Goal: Task Accomplishment & Management: Use online tool/utility

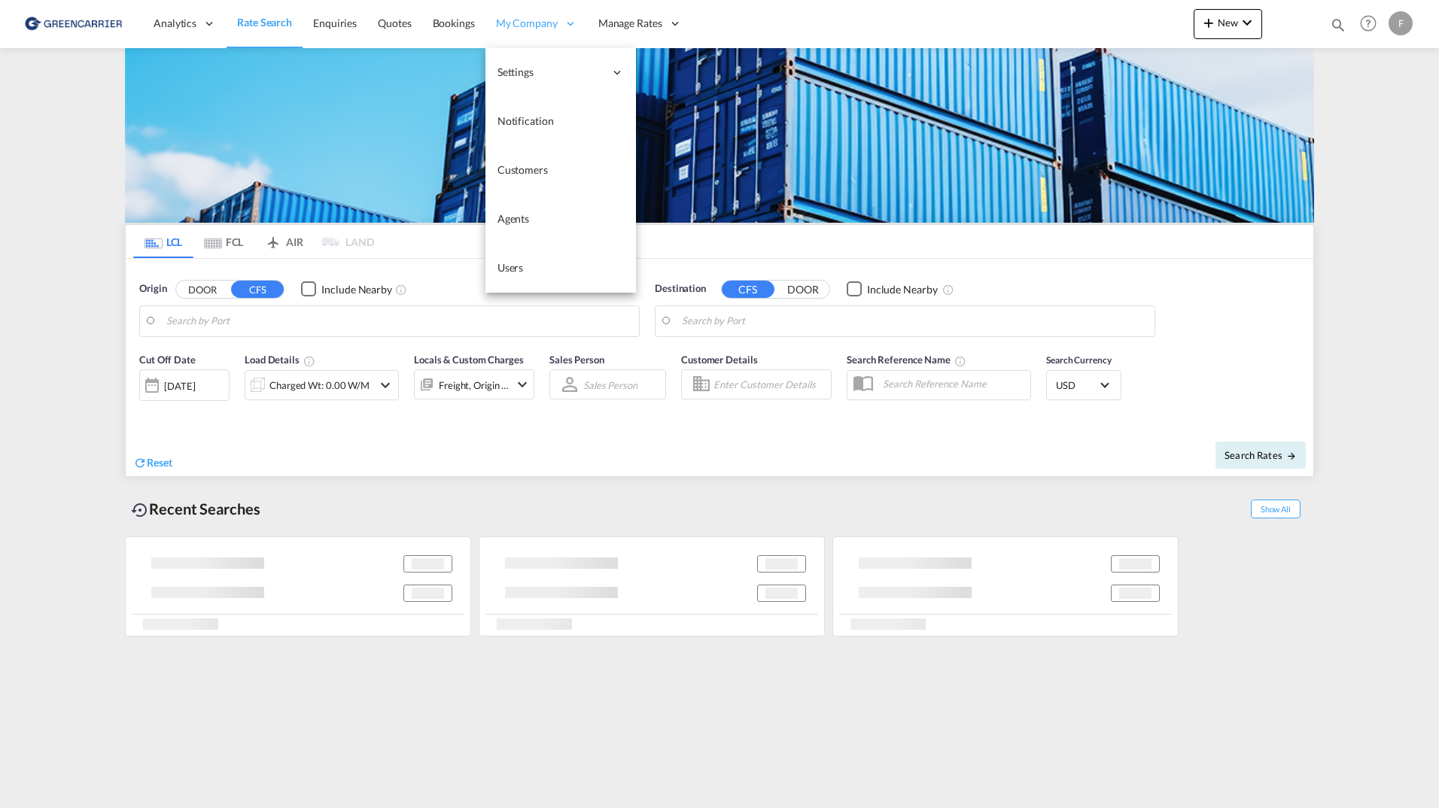
type input "SE-11136, [GEOGRAPHIC_DATA], [GEOGRAPHIC_DATA]"
type input "Callao, PECLL"
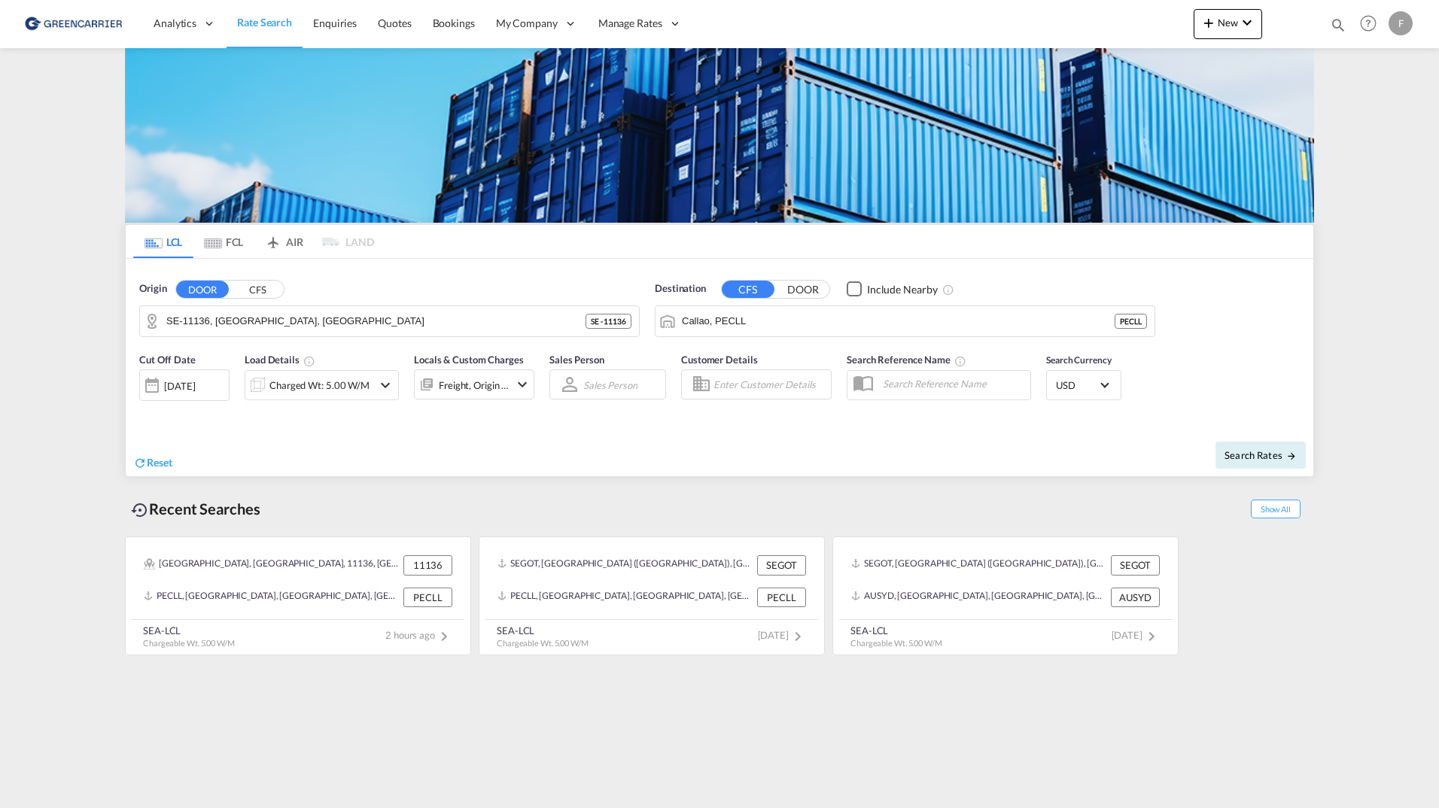
drag, startPoint x: 514, startPoint y: 268, endPoint x: 47, endPoint y: 235, distance: 468.5
click at [0, 0] on span "Users" at bounding box center [0, 0] width 0 height 0
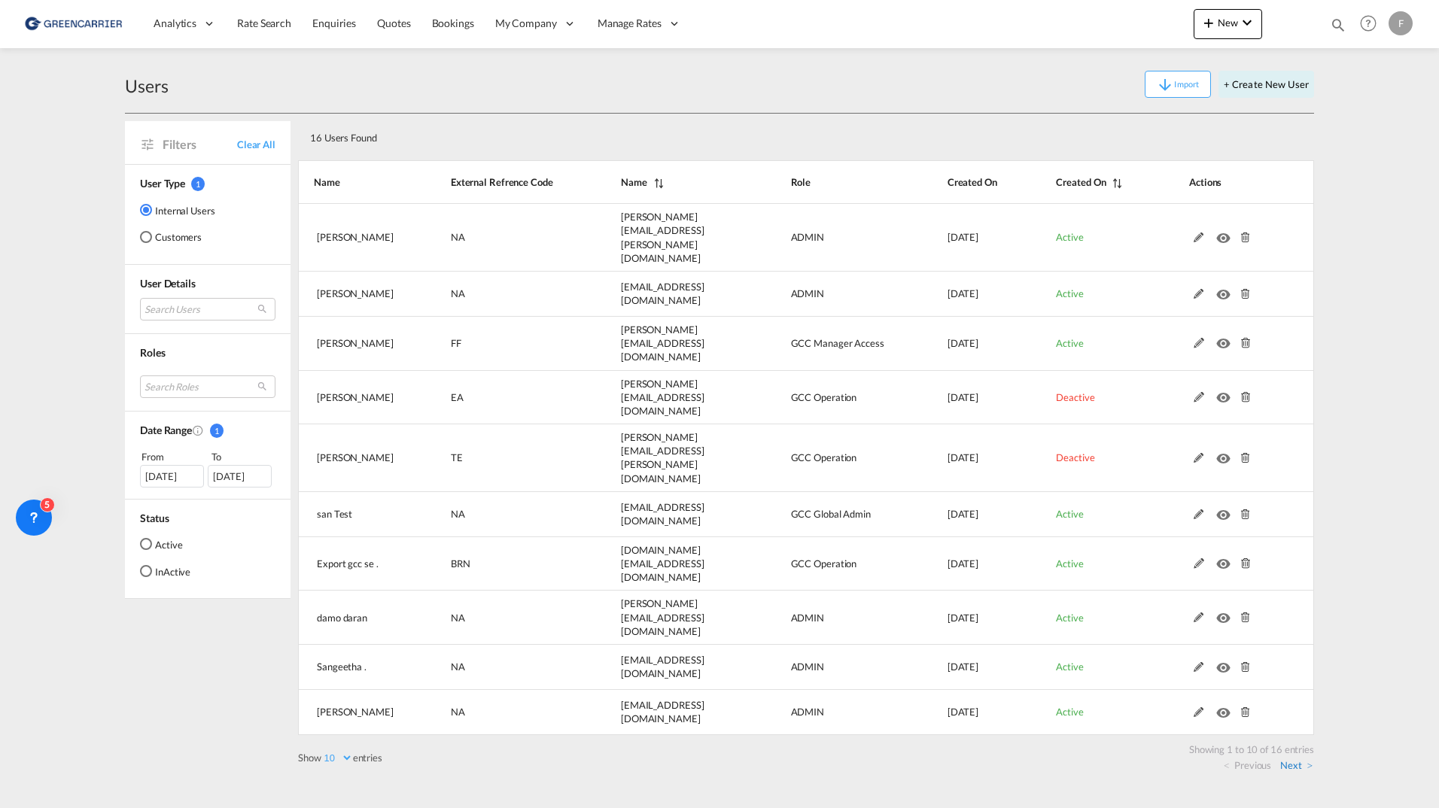
click at [1304, 759] on link "Next" at bounding box center [1296, 766] width 32 height 14
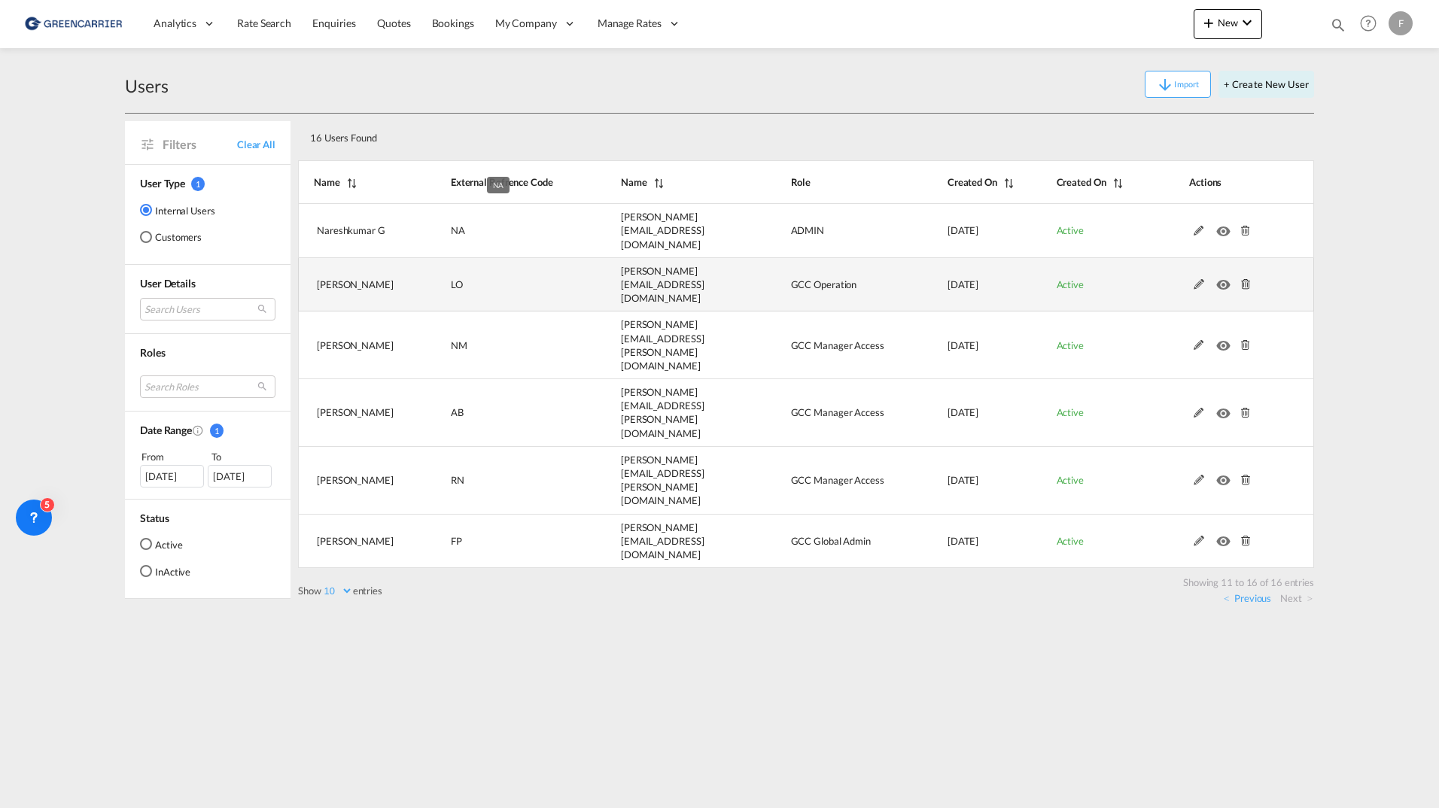
click at [1201, 279] on md-icon at bounding box center [1199, 284] width 20 height 11
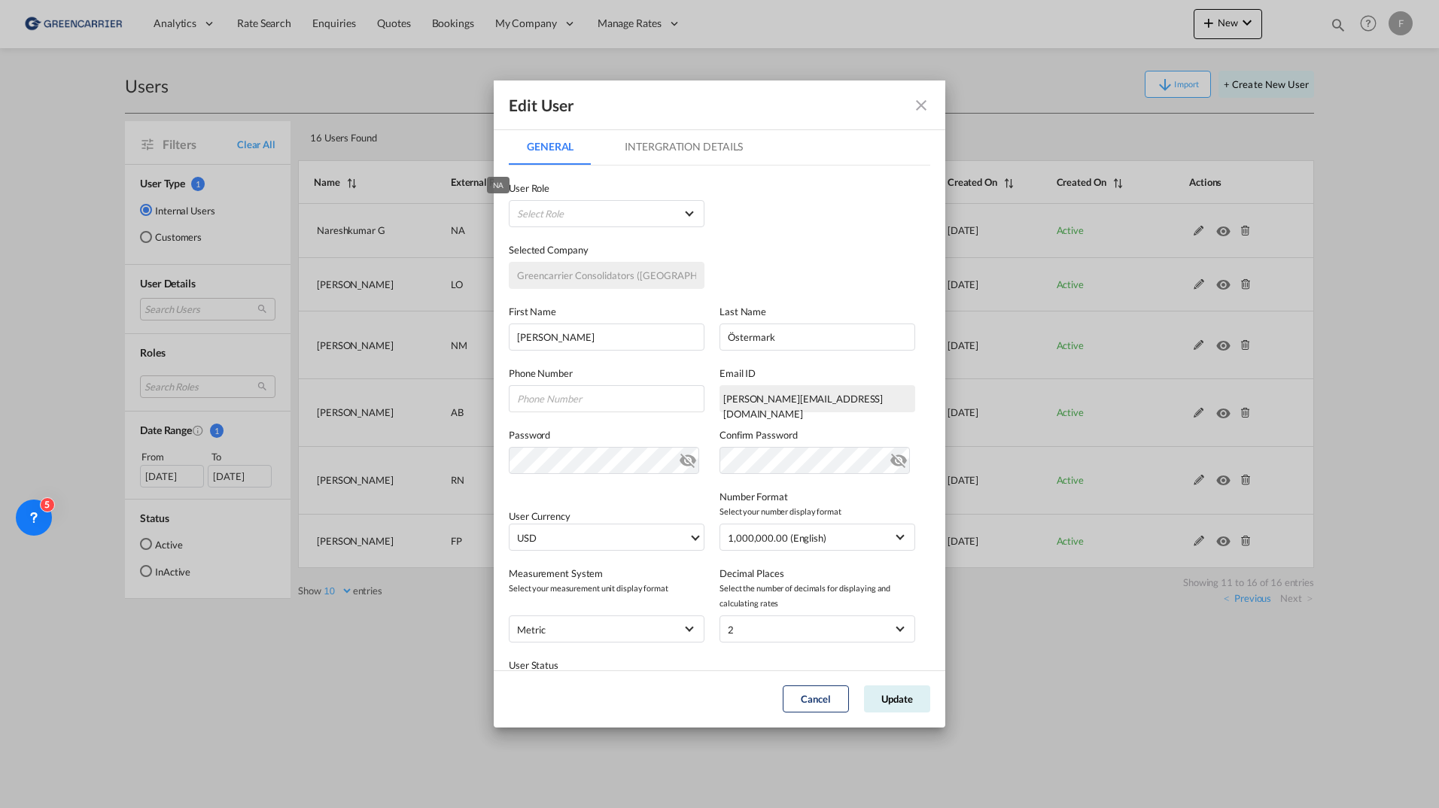
click at [693, 143] on md-tab-item "Intergration Details" at bounding box center [684, 147] width 154 height 36
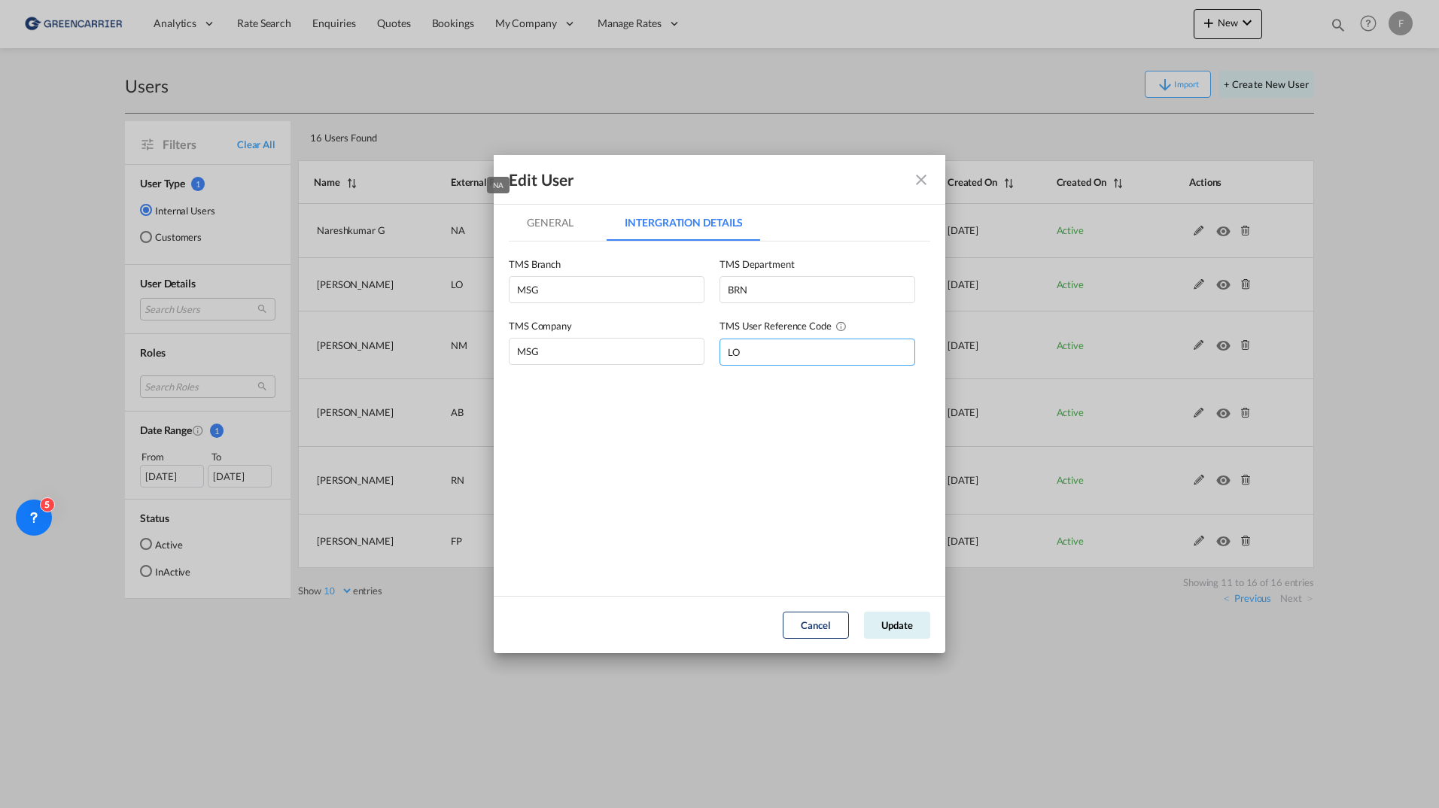
click at [745, 357] on input "LO" at bounding box center [817, 352] width 196 height 27
click at [730, 412] on md-tabs "General Intergration Details General Intergration Details User Type Internal In…" at bounding box center [719, 393] width 421 height 376
click at [398, 105] on div "Edit User General Intergration Details General Intergration Details User Type I…" at bounding box center [719, 404] width 1439 height 808
click at [445, 12] on div "Edit User General Intergration Details General Intergration Details User Type I…" at bounding box center [719, 404] width 1439 height 808
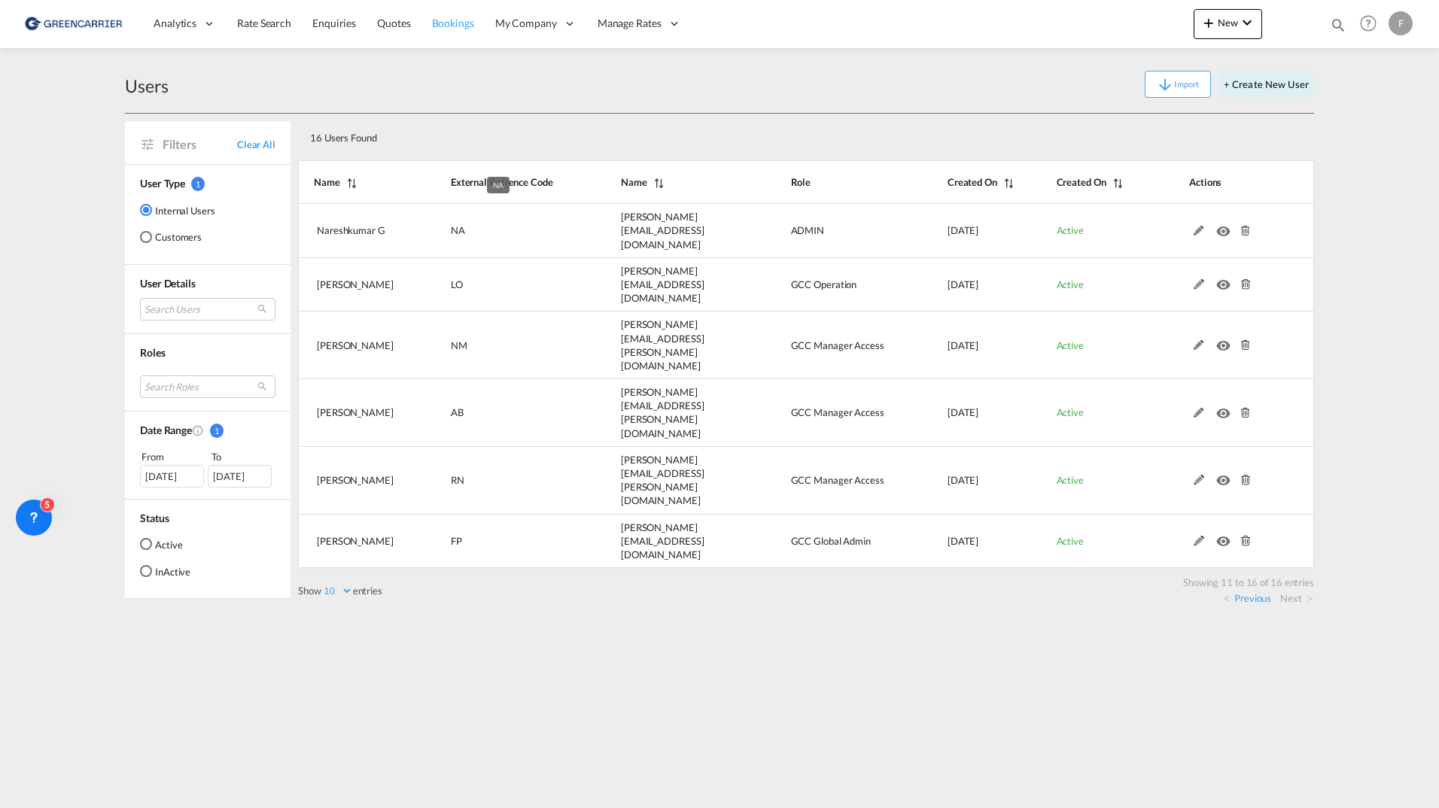
click at [468, 36] on link "Bookings" at bounding box center [452, 23] width 63 height 49
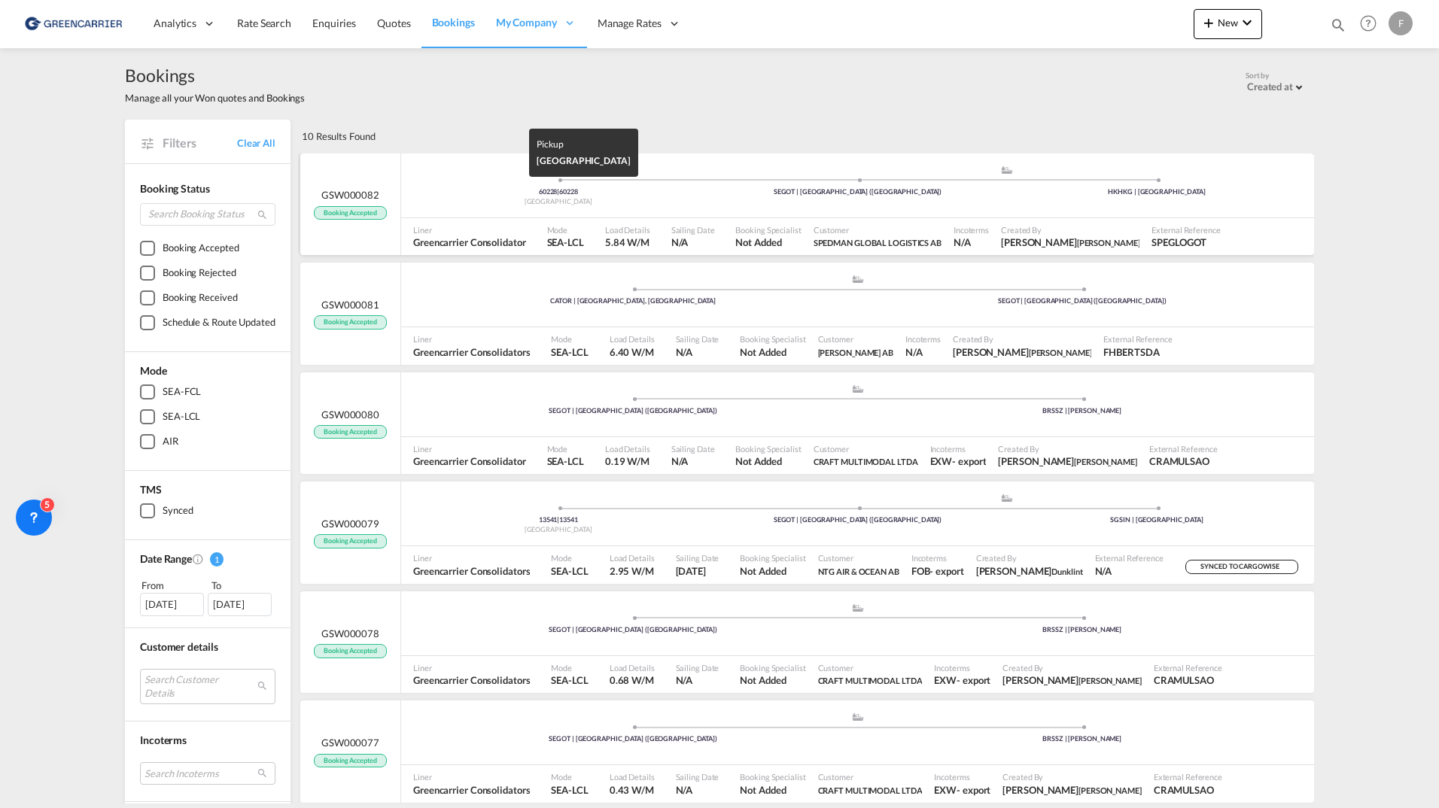
click at [448, 190] on div "60228 | 60228" at bounding box center [559, 192] width 300 height 10
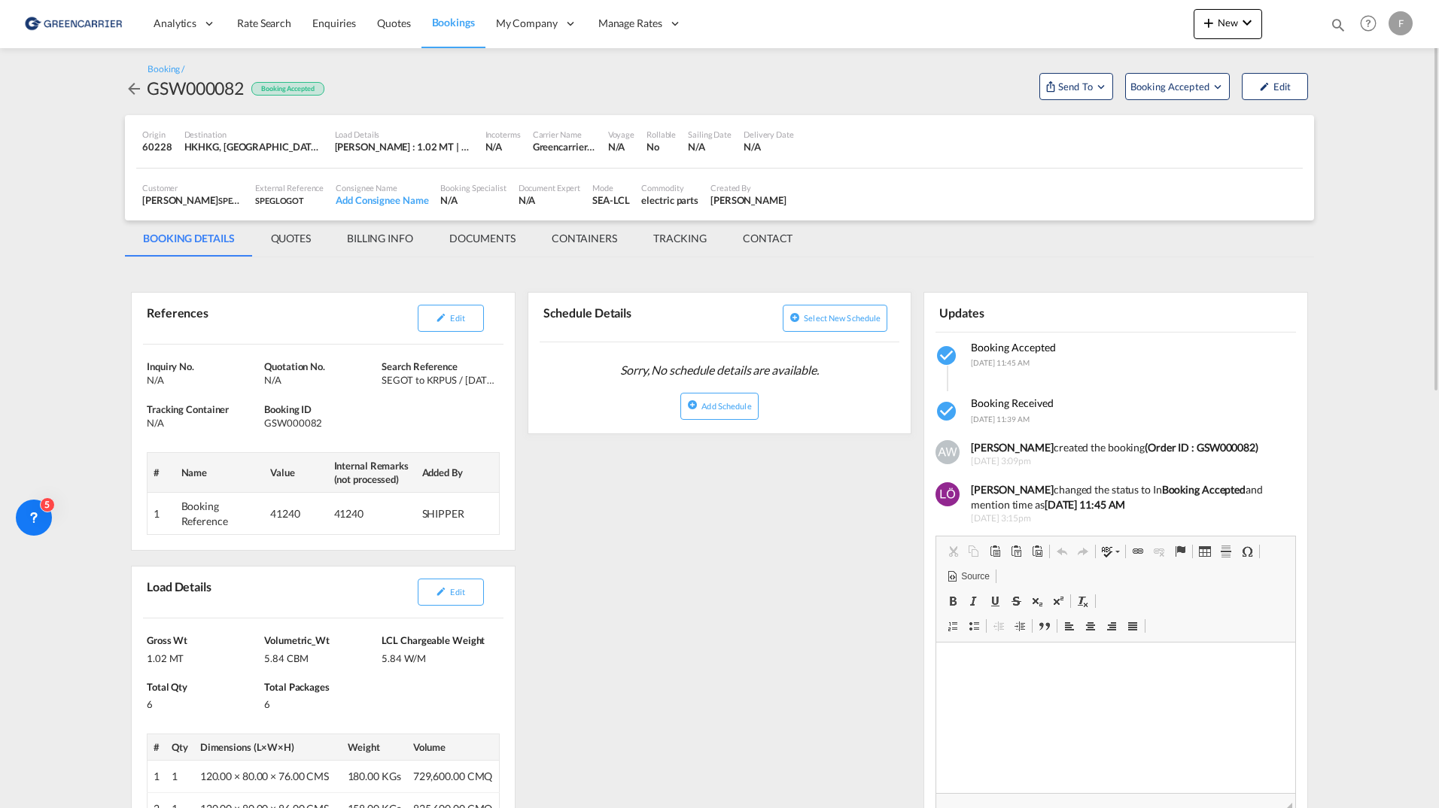
click at [57, 349] on md-content "Analytics Reports Dashboard Rate Search Enquiries Quotes Bookings" at bounding box center [719, 404] width 1439 height 808
click at [208, 96] on div "GSW000082" at bounding box center [195, 88] width 97 height 24
copy div "GSW000082"
click at [307, 233] on md-tab-item "QUOTES" at bounding box center [291, 238] width 76 height 36
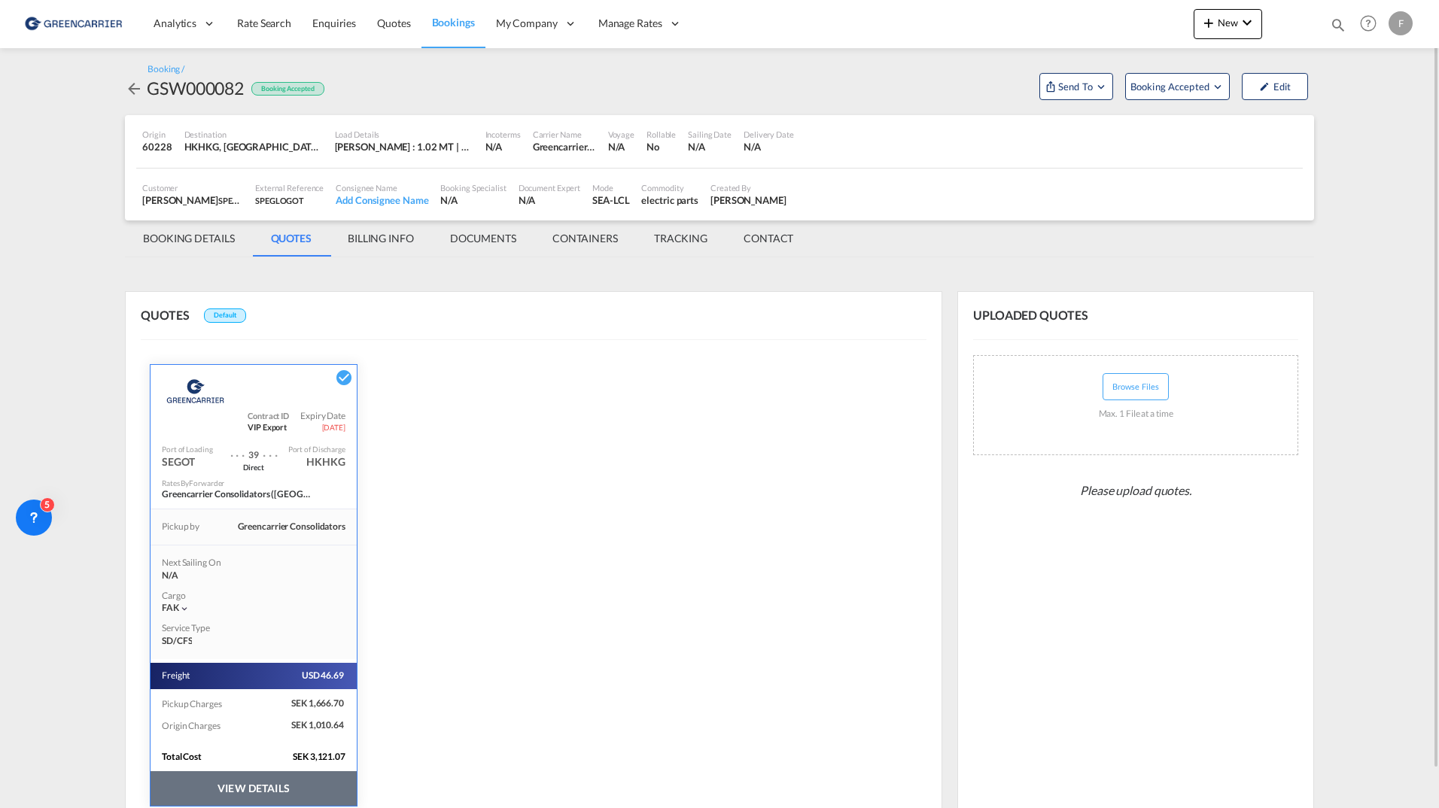
scroll to position [61, 0]
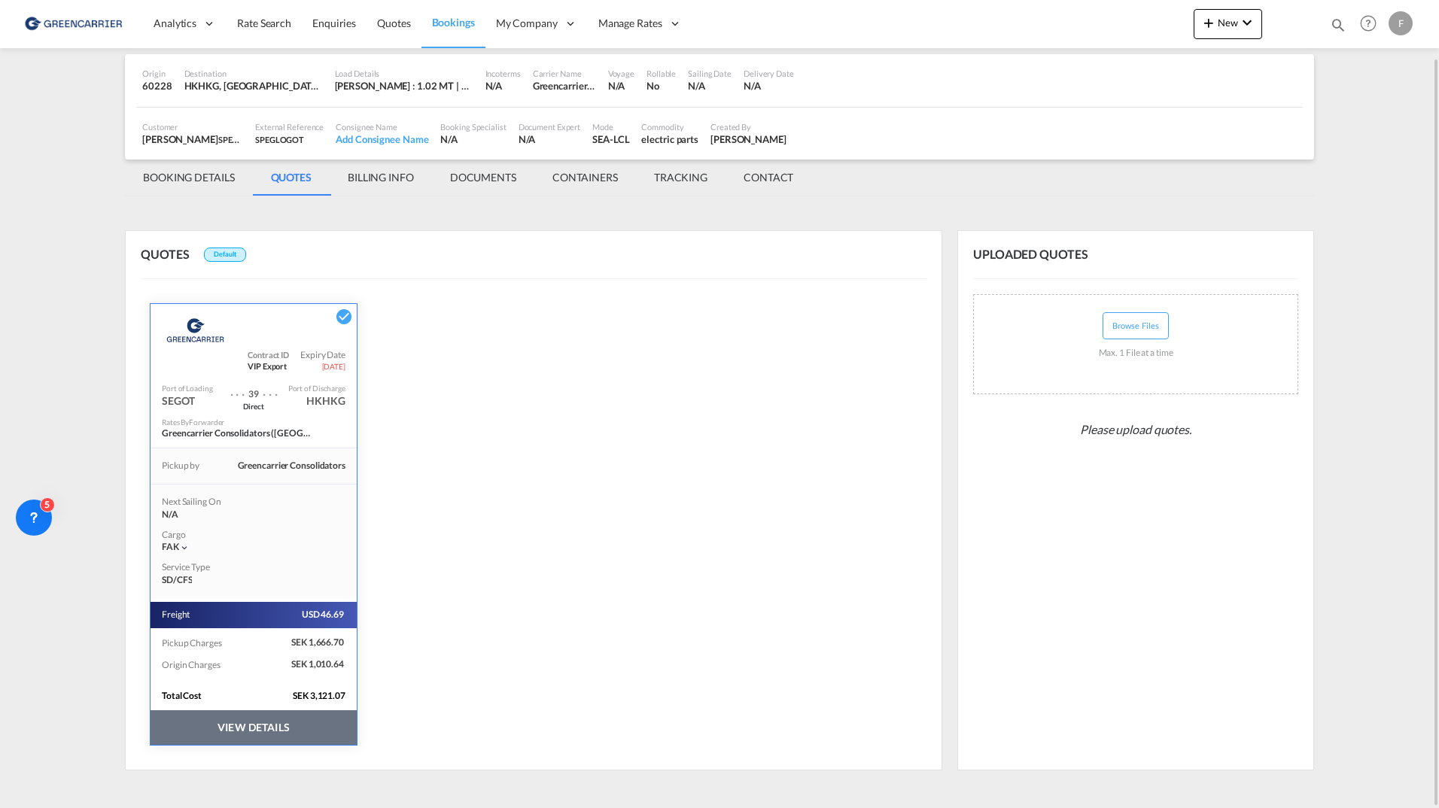
click at [310, 736] on button "VIEW DETAILS" at bounding box center [254, 727] width 206 height 35
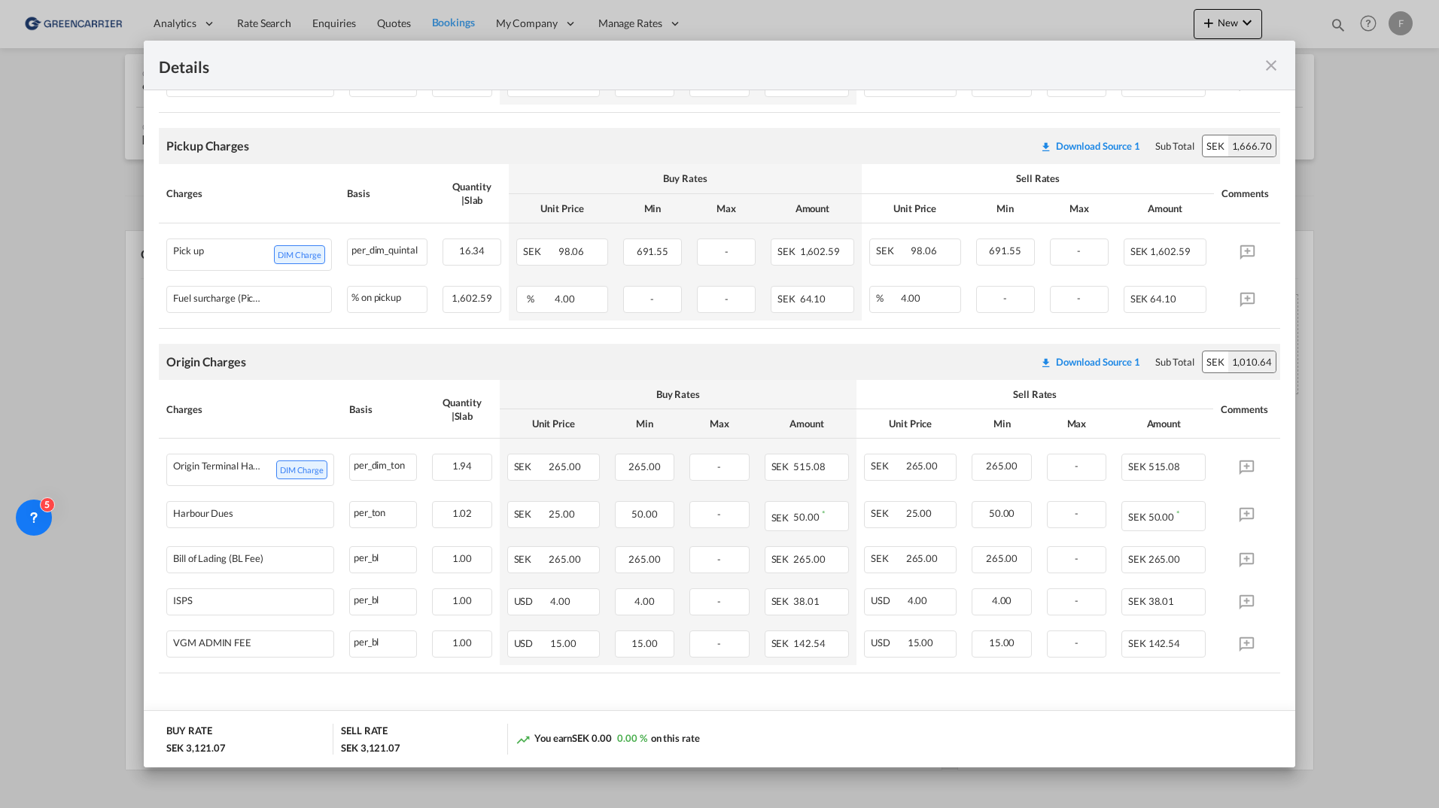
scroll to position [499, 0]
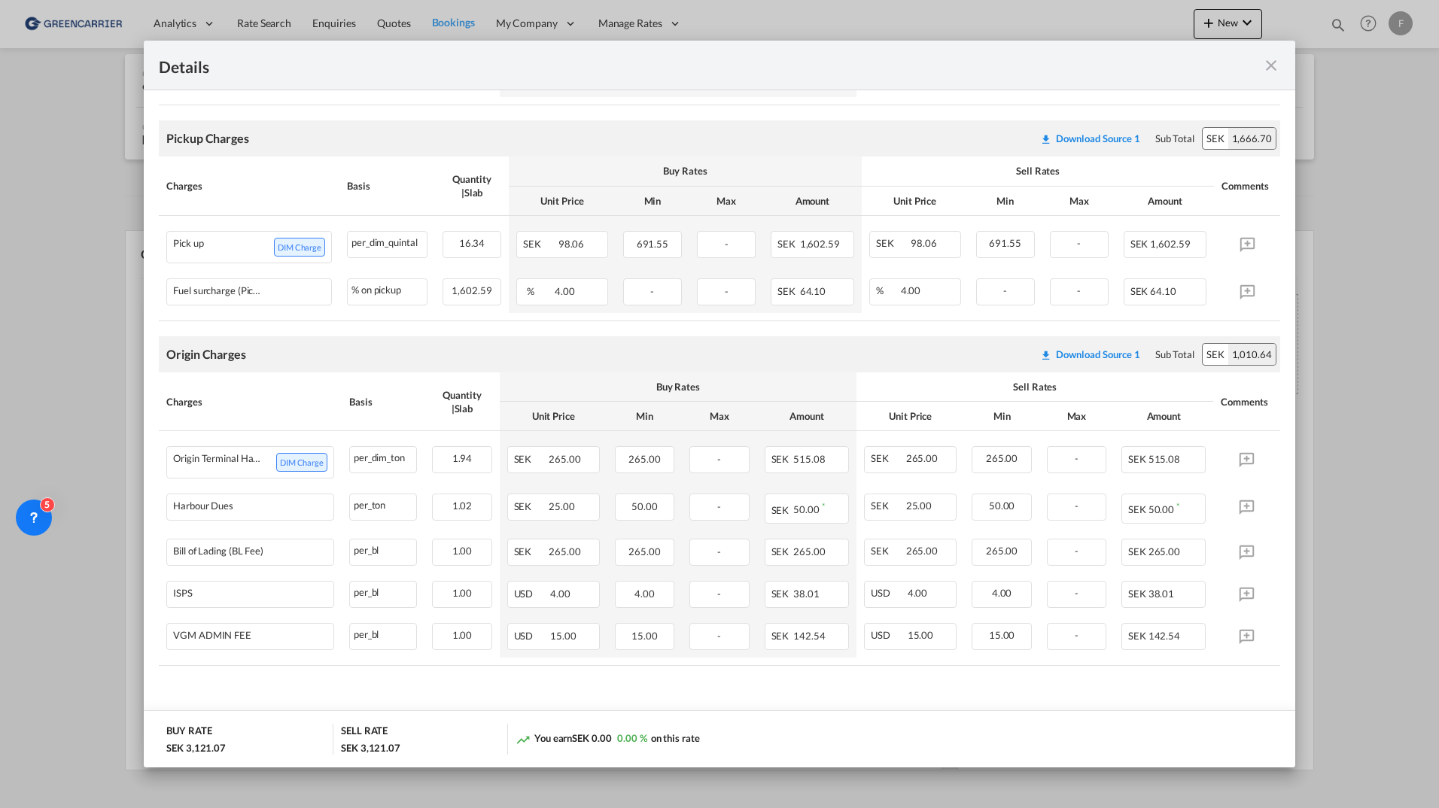
click at [92, 328] on div "Details Pickup Door 60228, [GEOGRAPHIC_DATA] Pickup Service Type - Pickup Haula…" at bounding box center [719, 404] width 1439 height 808
click at [1269, 63] on md-icon "icon-close fg-AAA8AD m-0 cursor" at bounding box center [1271, 65] width 18 height 18
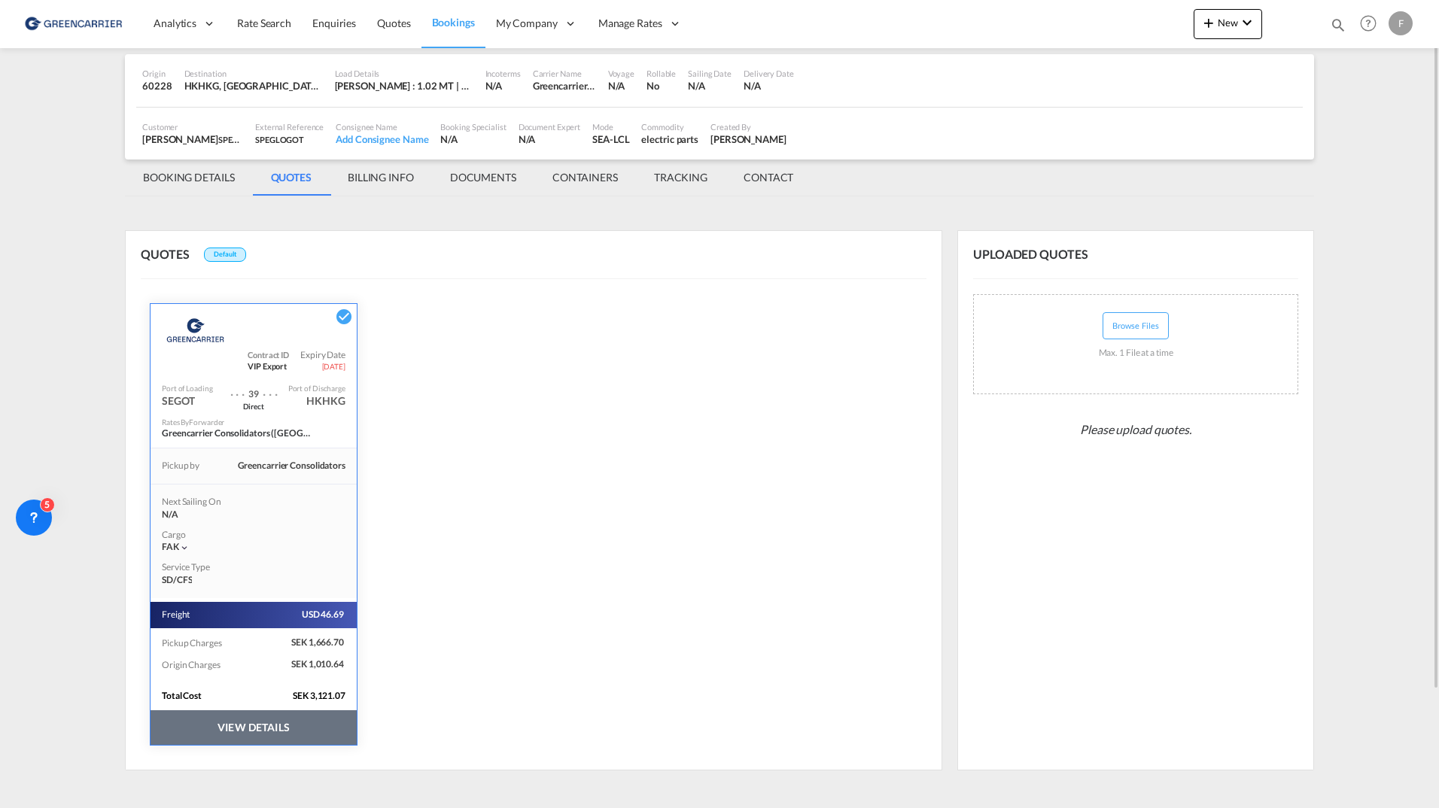
scroll to position [0, 0]
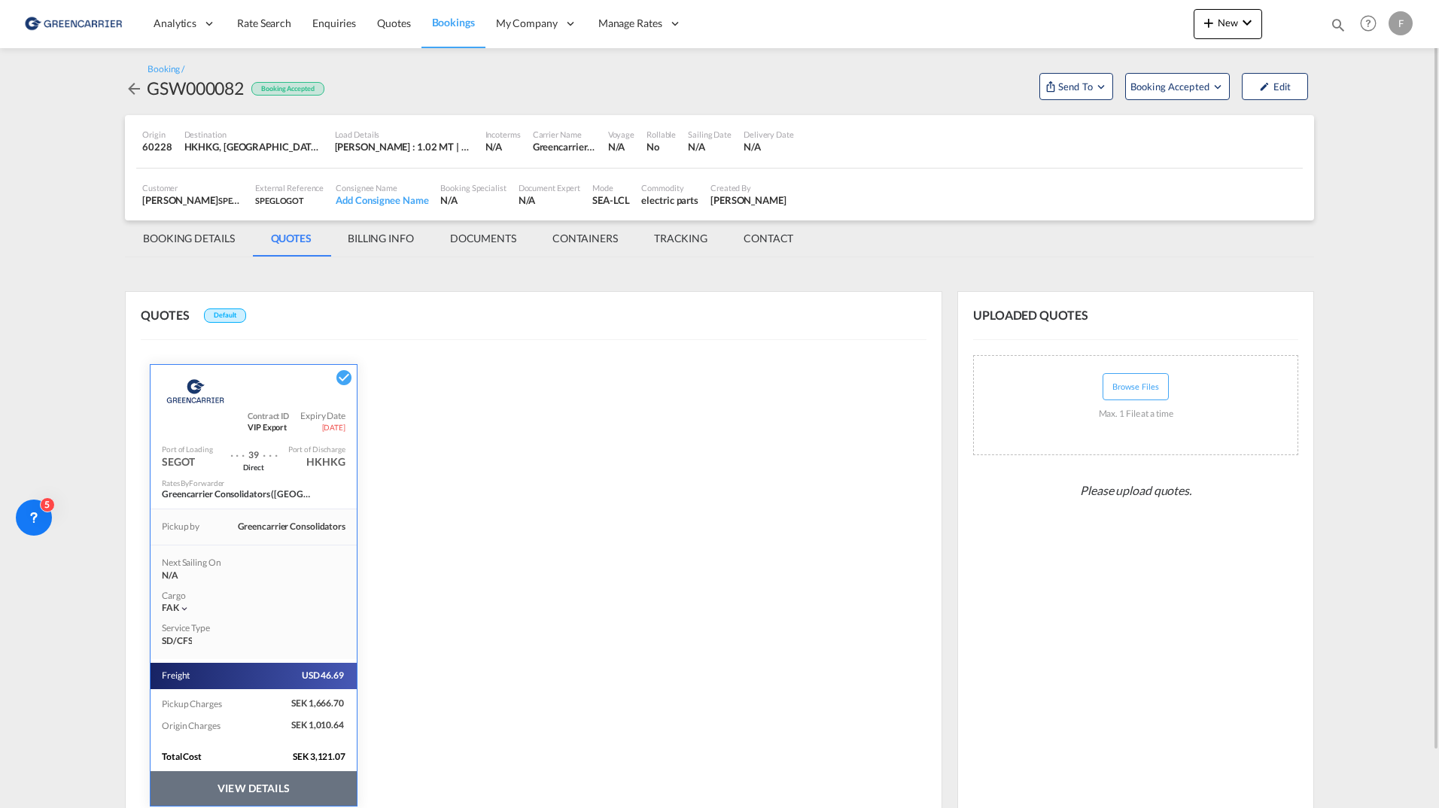
click at [188, 239] on md-tab-item "BOOKING DETAILS" at bounding box center [189, 238] width 128 height 36
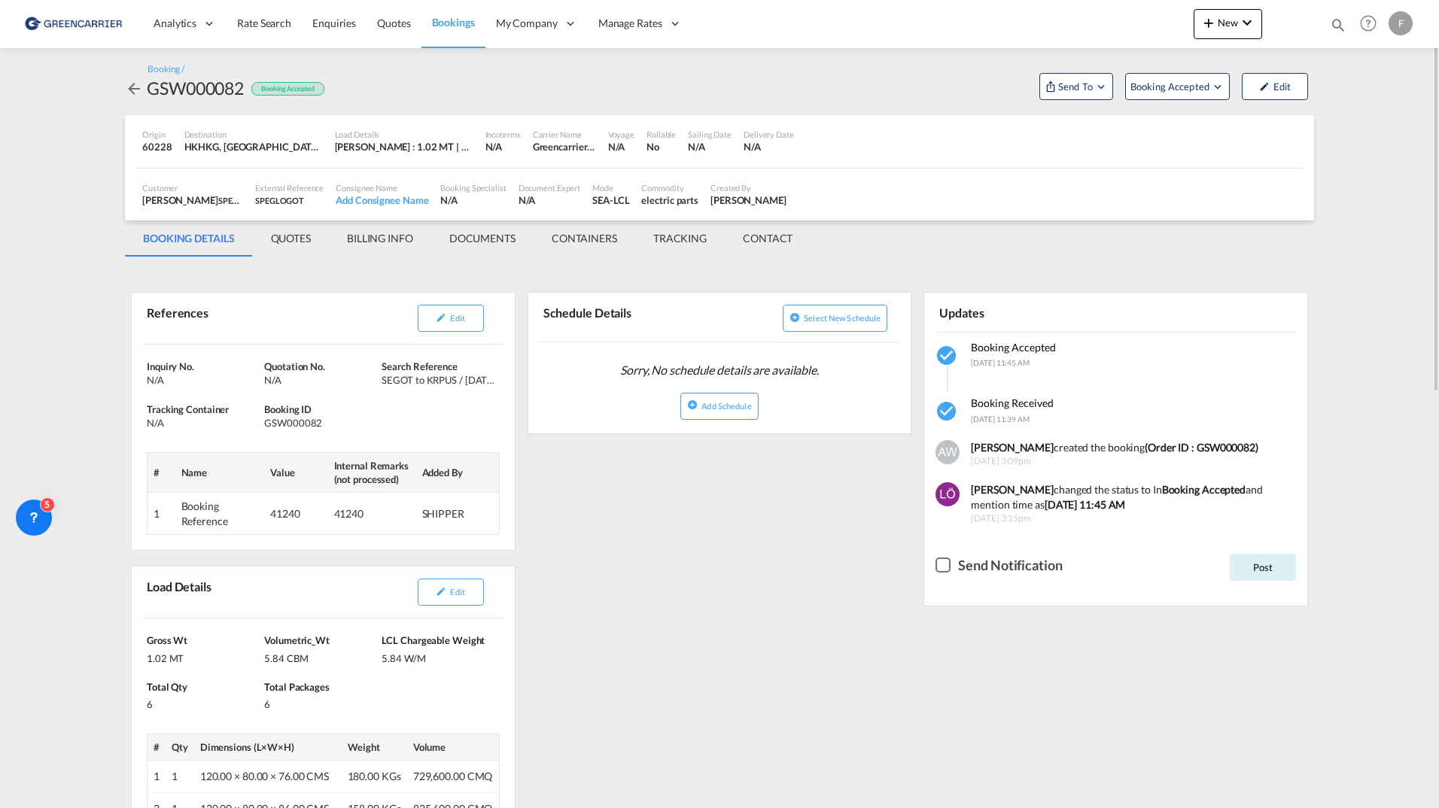
click at [135, 93] on md-icon "icon-arrow-left" at bounding box center [134, 89] width 18 height 18
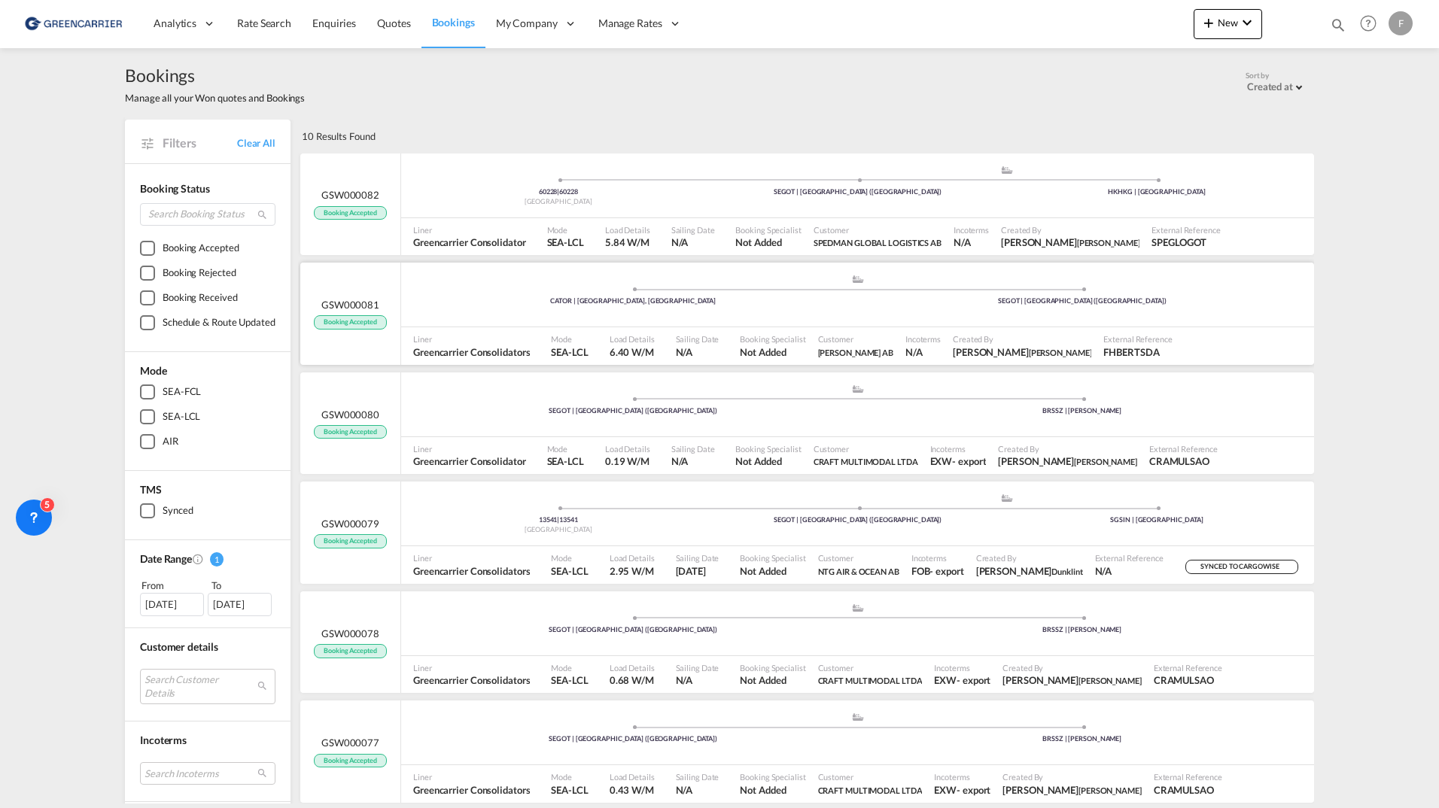
click at [439, 307] on div ".a{fill:#aaa8ad;} .a{fill:#aaa8ad;} CATOR | [GEOGRAPHIC_DATA], [GEOGRAPHIC_DATA…" at bounding box center [857, 296] width 913 height 45
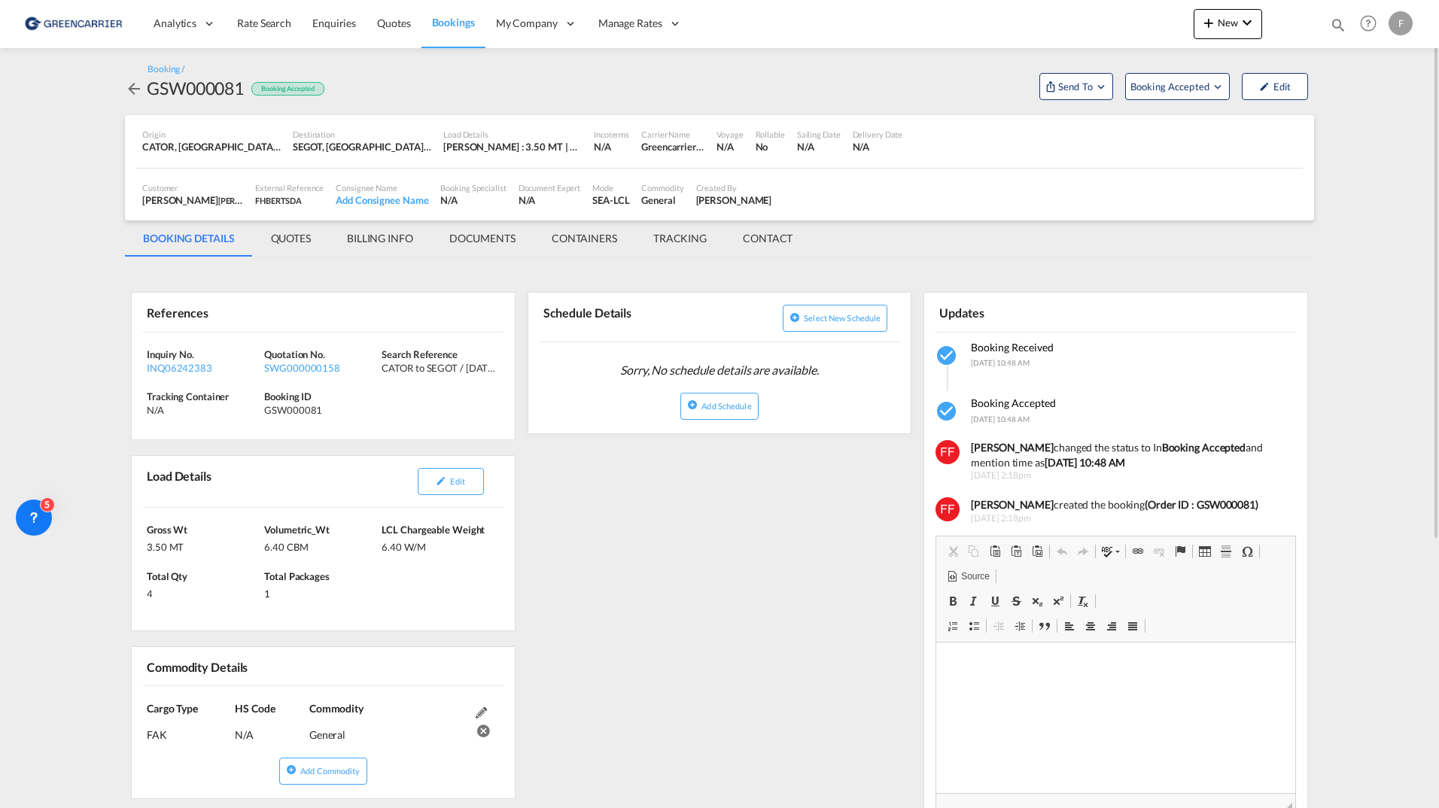
click at [132, 93] on md-icon "icon-arrow-left" at bounding box center [134, 89] width 18 height 18
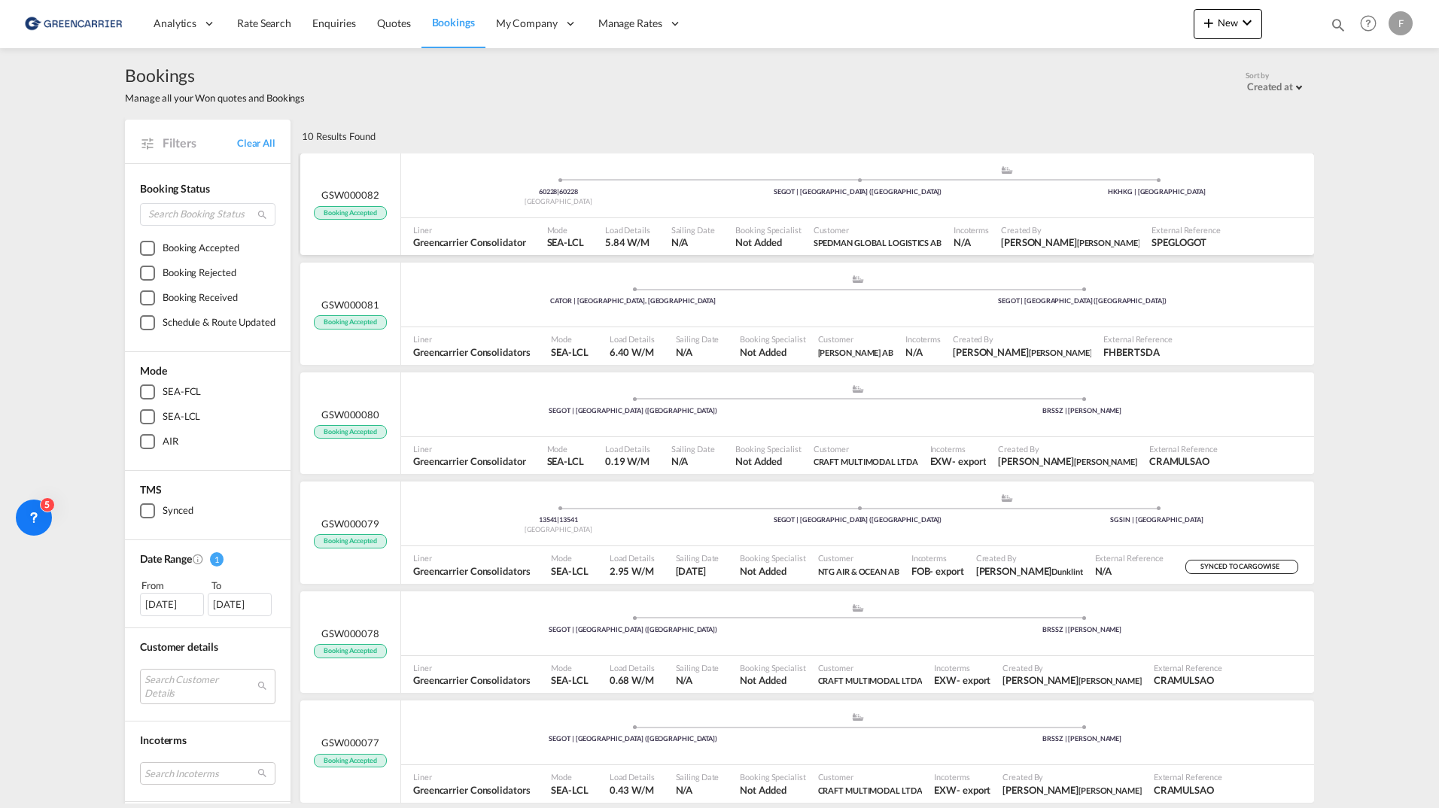
click at [464, 182] on ul "60228 | 60228 Sweden .a{fill:#aaa8ad;} .a{fill:#aaa8ad;} SEGOT | [GEOGRAPHIC_DA…" at bounding box center [858, 184] width 898 height 8
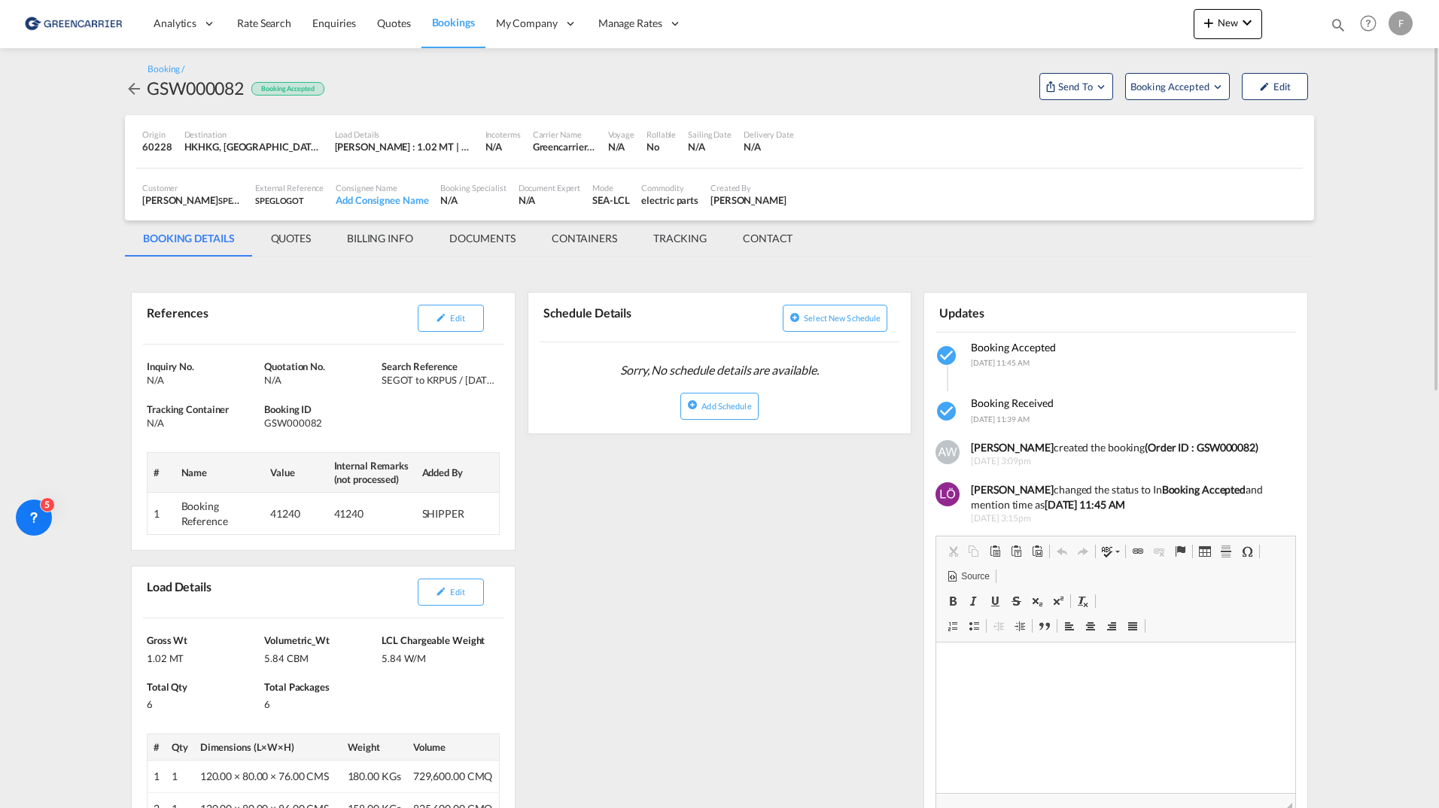
click at [266, 202] on span "SPEGLOGOT" at bounding box center [279, 201] width 49 height 10
copy span "SPEGLOGOT"
click at [211, 90] on div "GSW000082" at bounding box center [195, 88] width 97 height 24
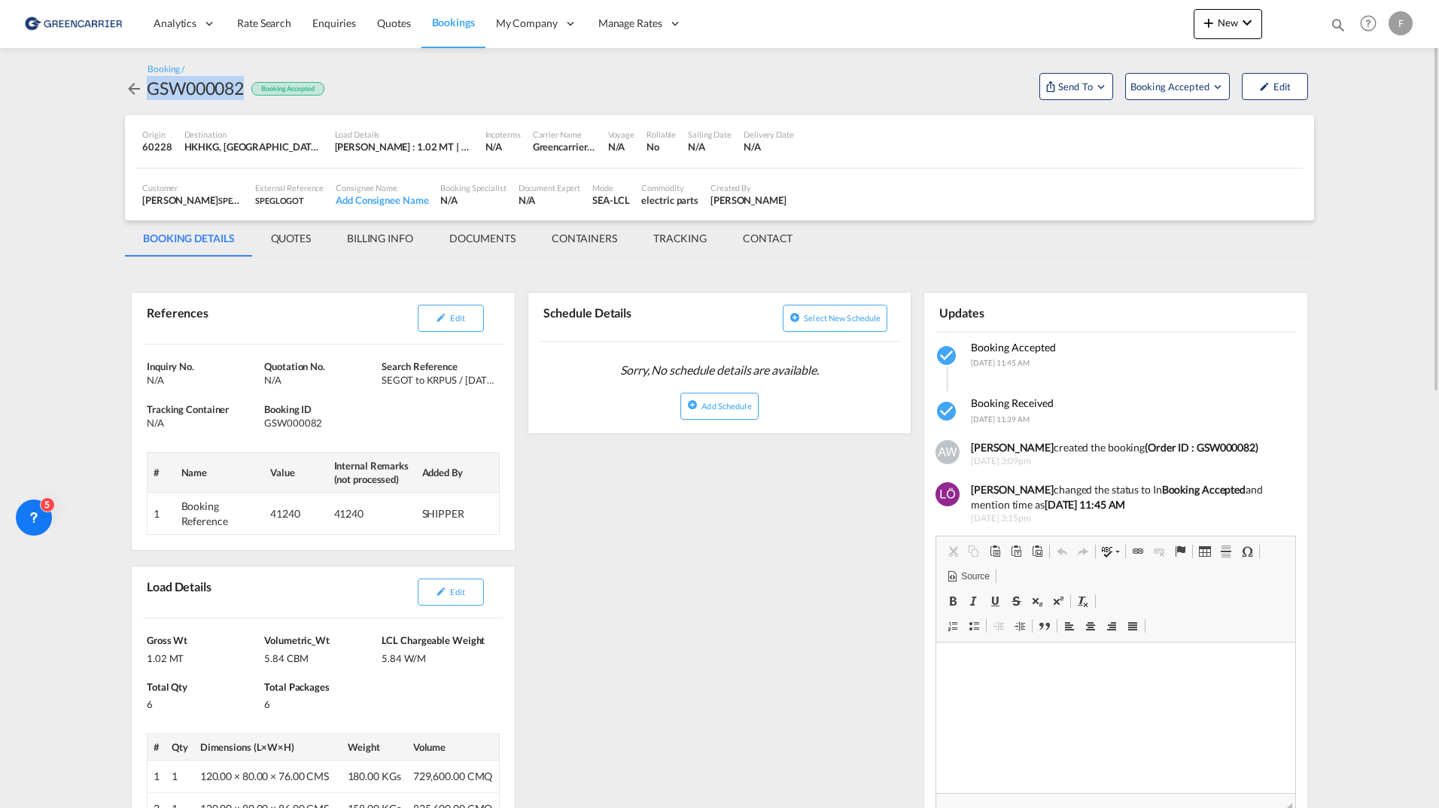
copy div "GSW000082"
click at [33, 184] on md-content "Analytics Reports Dashboard Rate Search Enquiries Quotes Bookings" at bounding box center [719, 404] width 1439 height 808
click at [297, 242] on md-tab-item "QUOTES" at bounding box center [291, 238] width 76 height 36
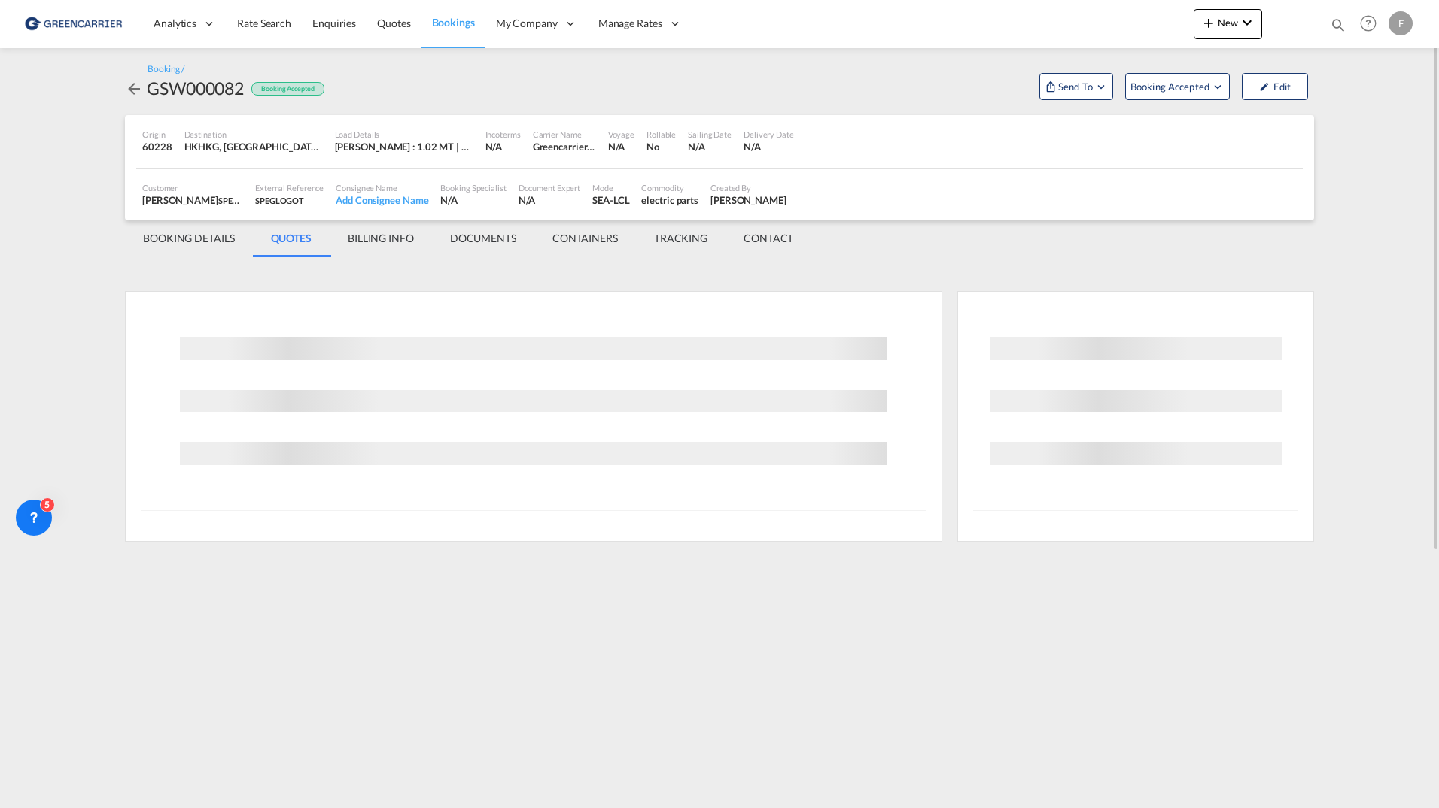
click at [409, 238] on md-tab-item "BILLING INFO" at bounding box center [381, 238] width 102 height 36
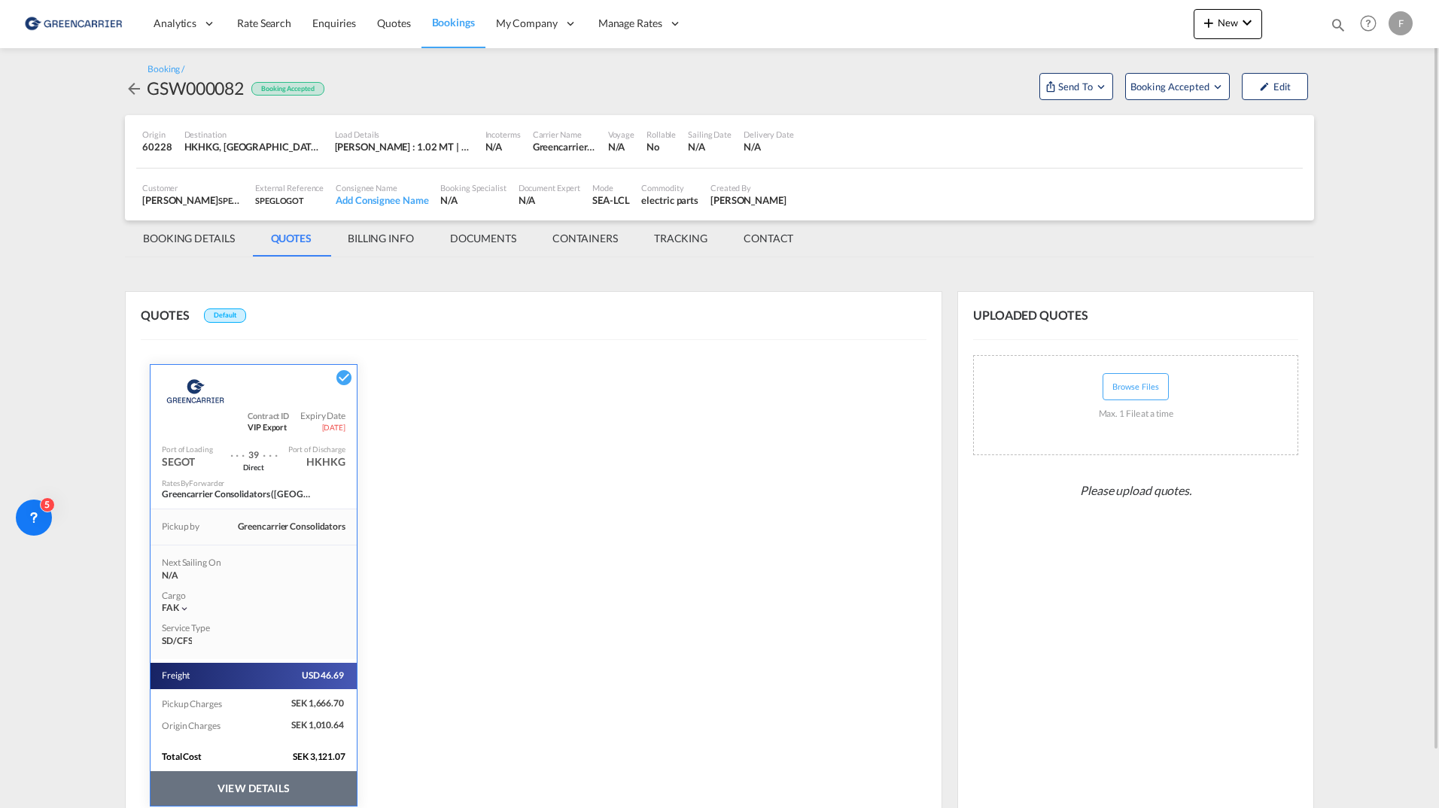
click at [202, 232] on md-tab-item "BOOKING DETAILS" at bounding box center [189, 238] width 128 height 36
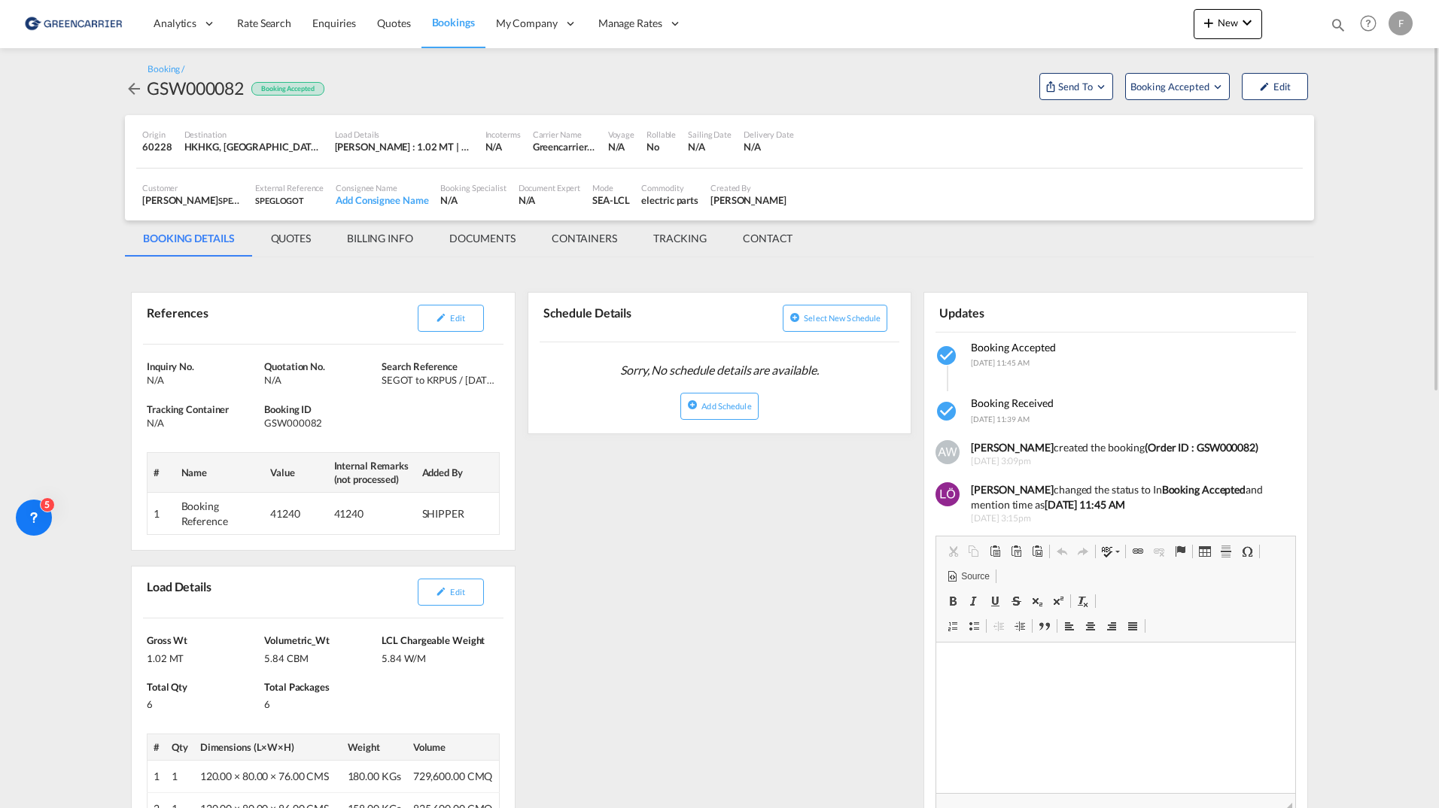
click at [567, 146] on div "Greencarrier Consolidator" at bounding box center [564, 147] width 63 height 14
drag, startPoint x: 567, startPoint y: 146, endPoint x: 560, endPoint y: 150, distance: 7.7
click at [560, 150] on div "Greencarrier Consolidator" at bounding box center [564, 147] width 63 height 14
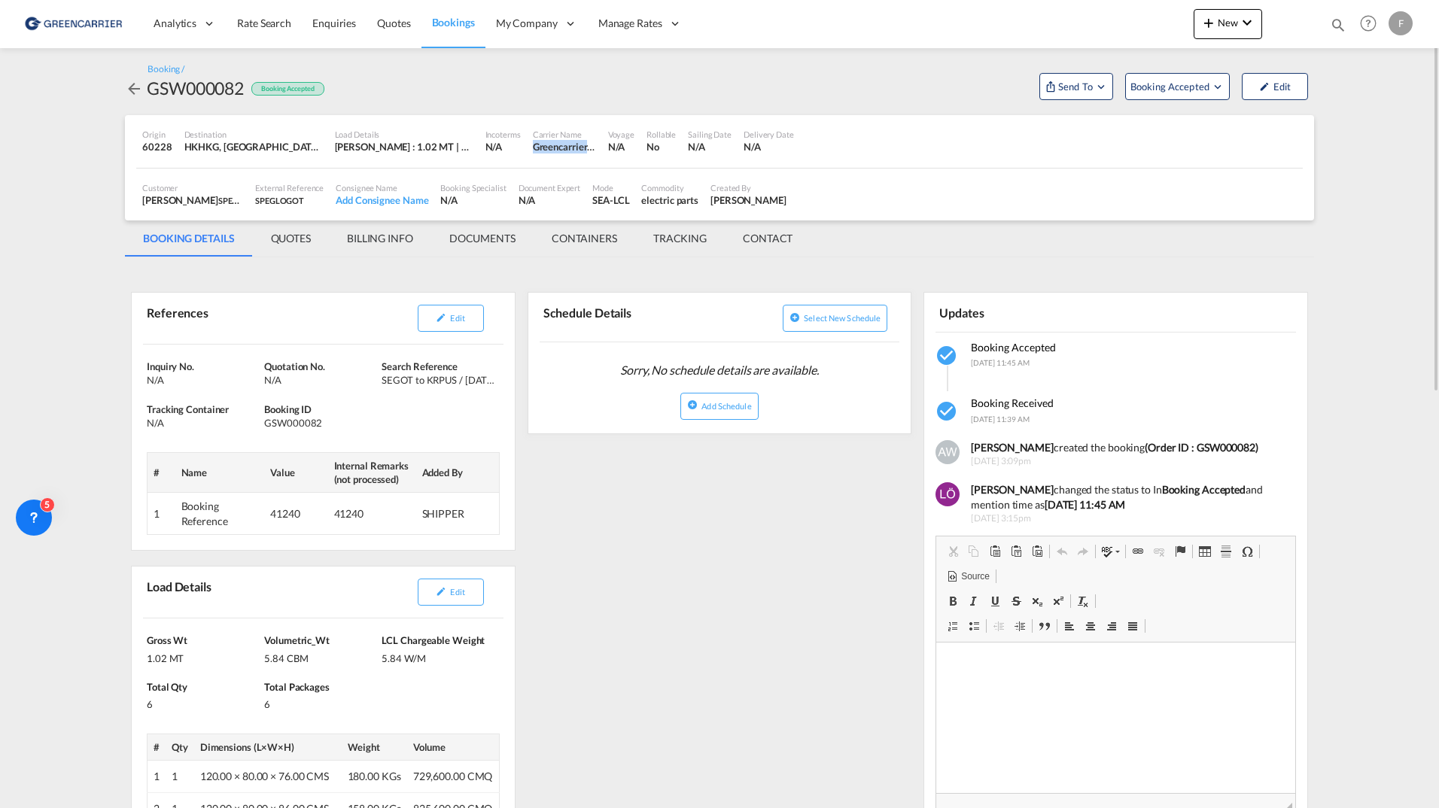
click at [560, 150] on div "Greencarrier Consolidator" at bounding box center [564, 147] width 63 height 14
drag, startPoint x: 560, startPoint y: 150, endPoint x: 536, endPoint y: 111, distance: 45.9
click at [536, 111] on div "Booking / GSW000082 Booking Accepted Send To Cargowise Yet to sync Send Booking…" at bounding box center [719, 81] width 1189 height 67
drag, startPoint x: 579, startPoint y: 150, endPoint x: 601, endPoint y: 149, distance: 21.8
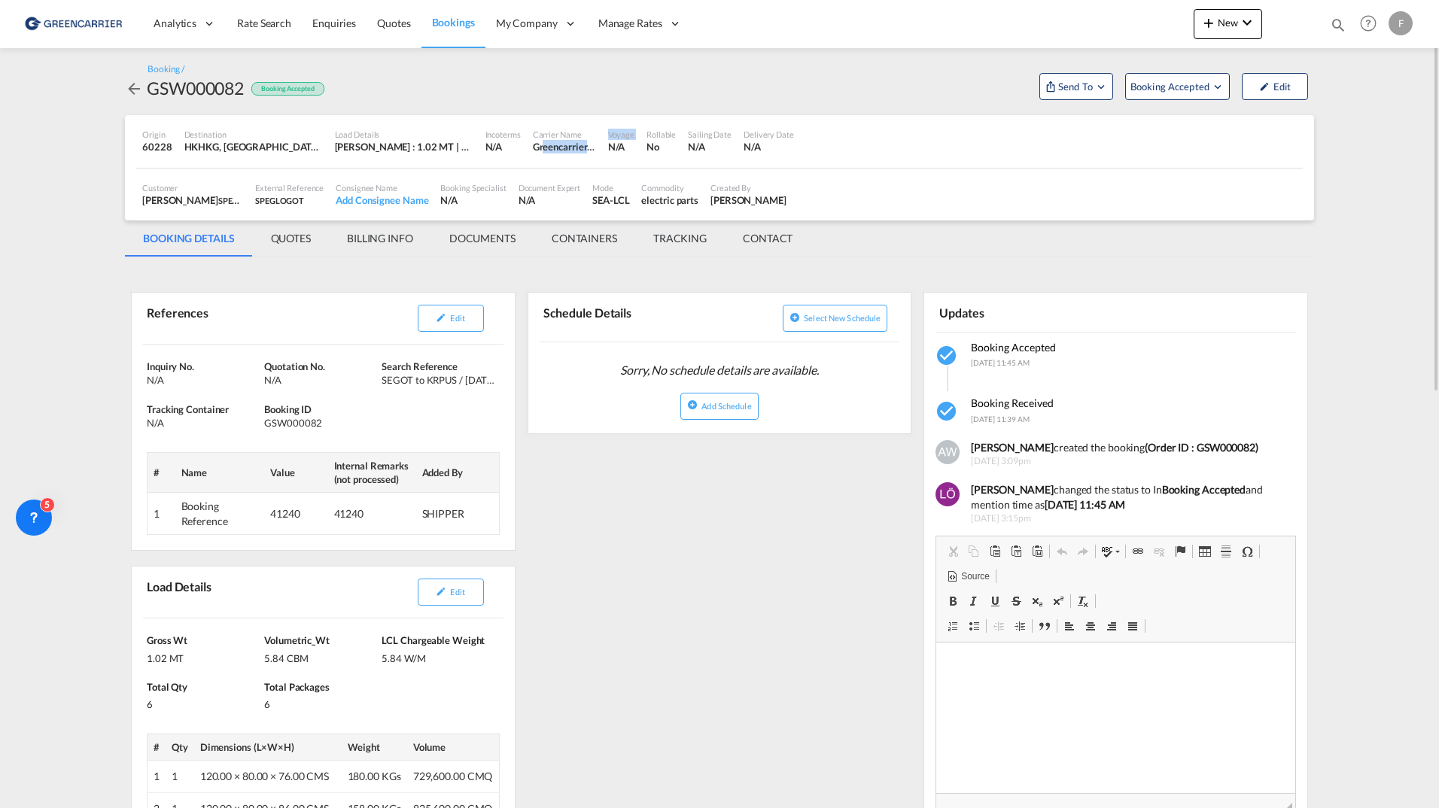
click at [601, 149] on div "Origin 60228 Destination HKHKG, [GEOGRAPHIC_DATA], [GEOGRAPHIC_DATA], [GEOGRAPH…" at bounding box center [719, 141] width 1166 height 53
drag, startPoint x: 601, startPoint y: 149, endPoint x: 529, endPoint y: 96, distance: 88.8
click at [529, 96] on div "Booking / GSW000082 Booking Accepted Send To Cargowise Yet to sync Send Booking…" at bounding box center [719, 81] width 1189 height 37
click at [1348, 266] on md-content "Analytics Reports Dashboard Rate Search Enquiries Quotes Bookings" at bounding box center [719, 404] width 1439 height 808
click at [1094, 89] on md-icon "Open demo menu" at bounding box center [1101, 87] width 14 height 14
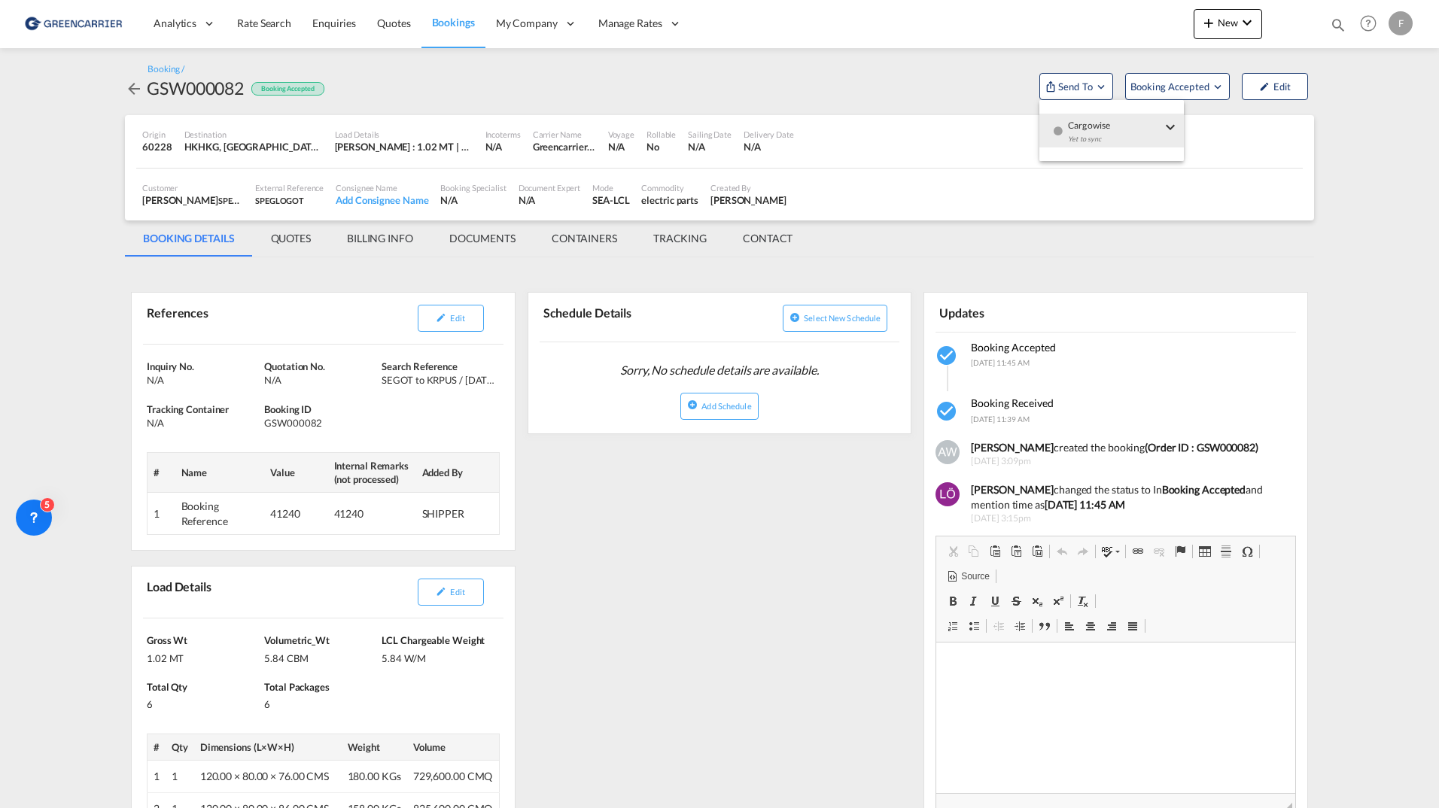
click at [956, 98] on md-backdrop at bounding box center [719, 404] width 1439 height 808
drag, startPoint x: 1364, startPoint y: 183, endPoint x: 1328, endPoint y: 171, distance: 37.4
click at [1364, 183] on md-content "Analytics Reports Dashboard Rate Search Enquiries Quotes Bookings" at bounding box center [719, 404] width 1439 height 808
click at [1078, 79] on span "Send To" at bounding box center [1076, 86] width 38 height 15
click at [1254, 135] on span "Send Booking" at bounding box center [1225, 138] width 59 height 24
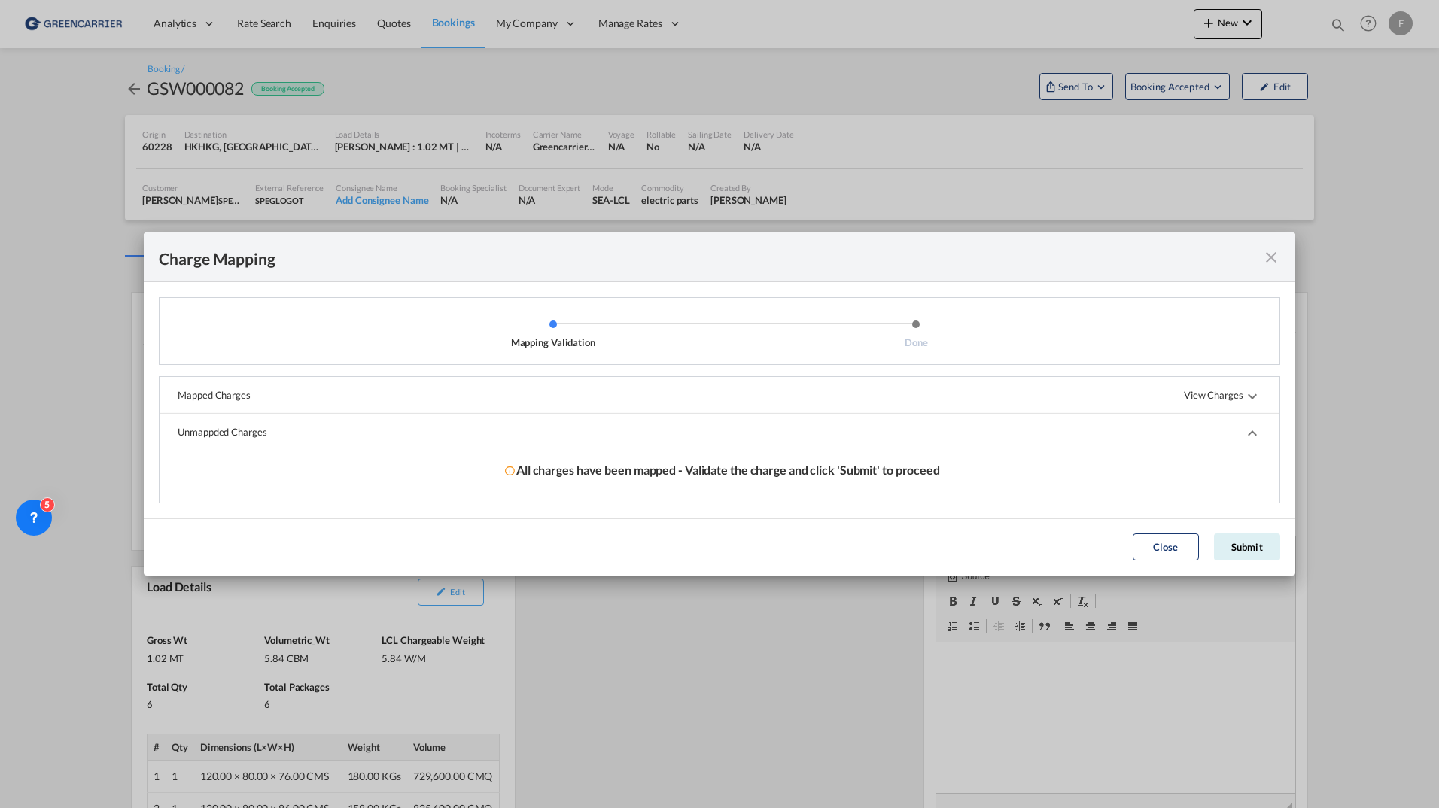
click at [1236, 542] on button "Submit" at bounding box center [1247, 547] width 66 height 27
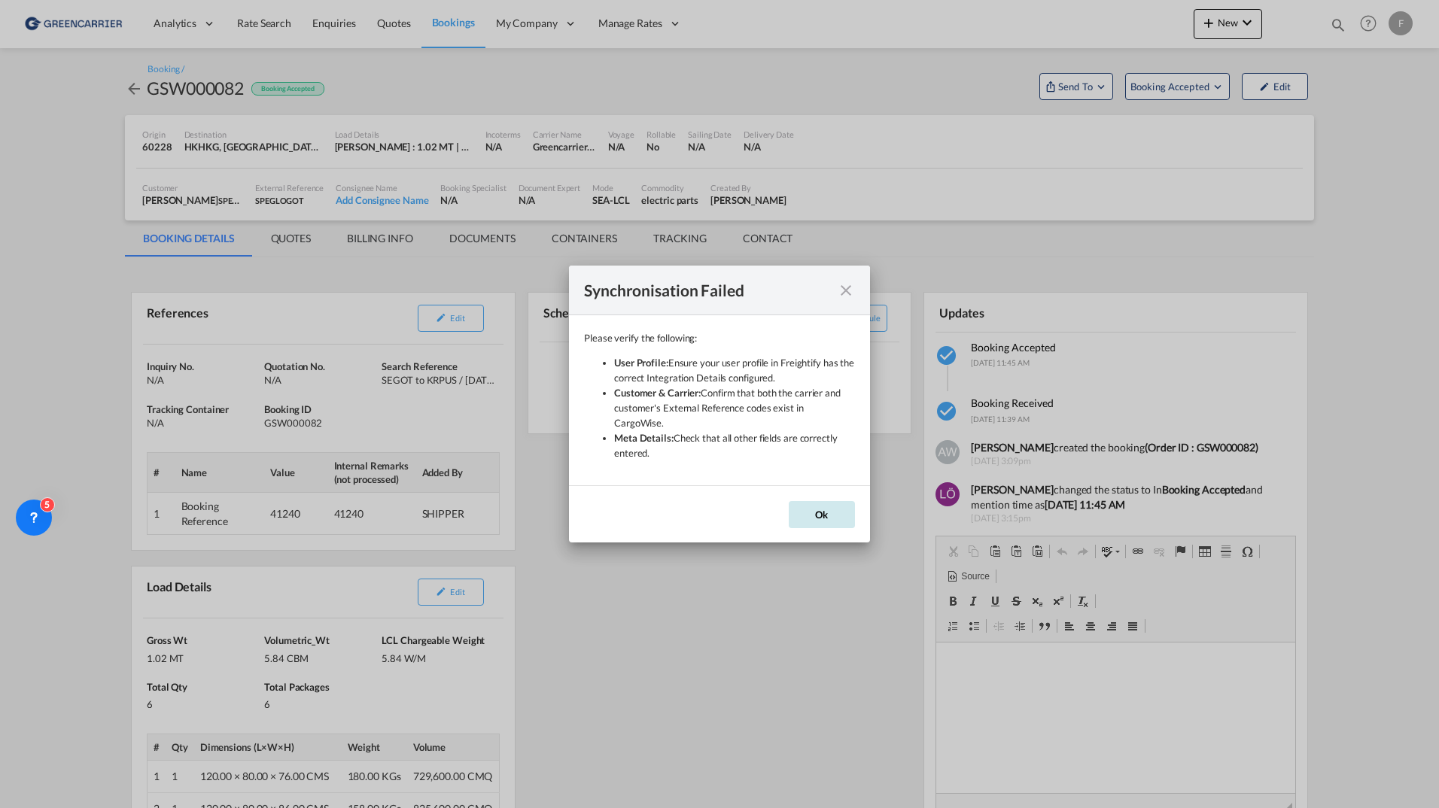
click at [827, 506] on button "Ok" at bounding box center [822, 514] width 66 height 27
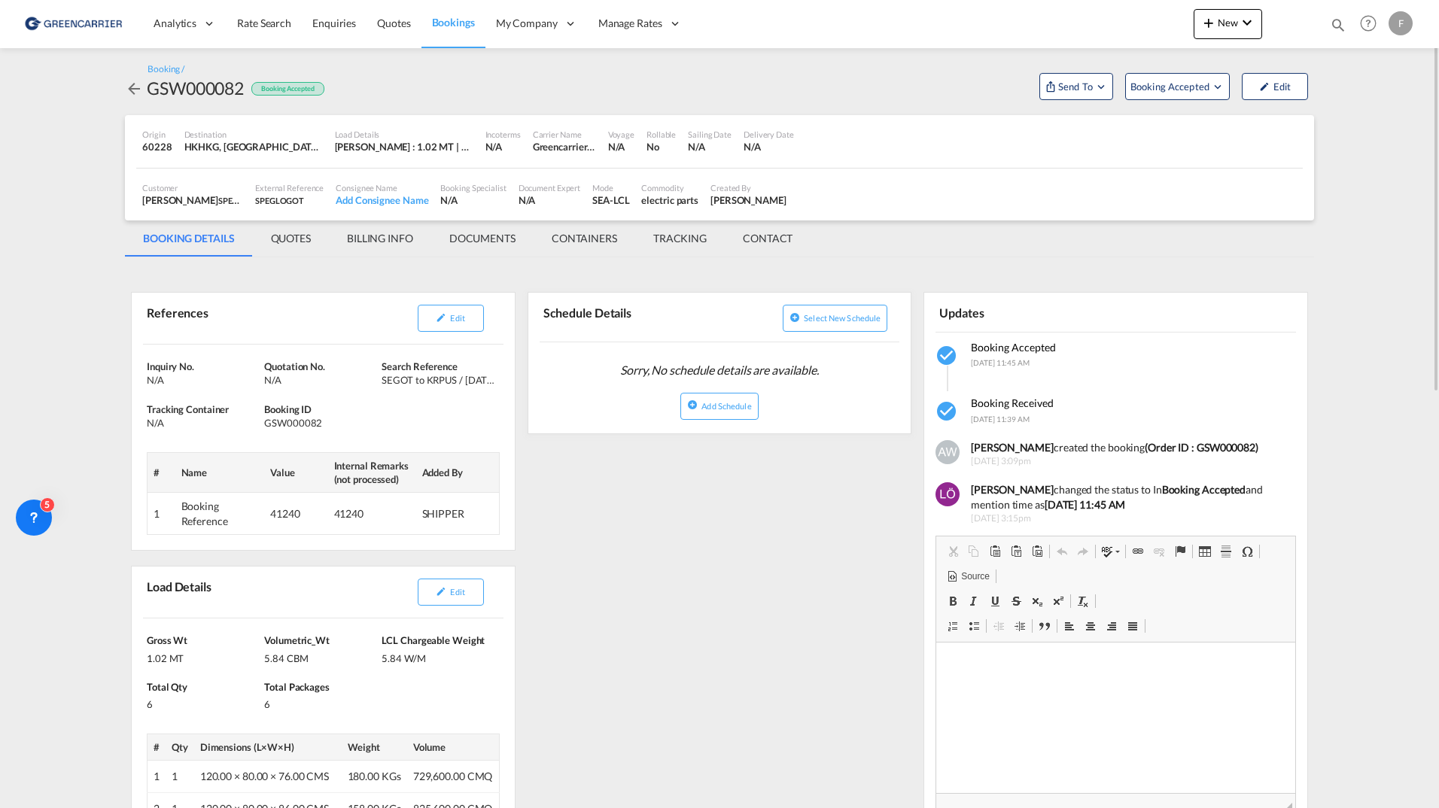
click at [704, 95] on div "Booking / GSW000082 Booking Accepted Send To Booking Accepted Edit" at bounding box center [719, 81] width 1189 height 37
click at [604, 90] on div "Booking / GSW000082 Booking Accepted Send To Booking Accepted Edit" at bounding box center [719, 81] width 1189 height 37
click at [566, 144] on div "Greencarrier Consolidator" at bounding box center [564, 147] width 63 height 14
click at [69, 257] on md-content "Analytics Reports Dashboard Rate Search Enquiries Quotes Bookings" at bounding box center [719, 404] width 1439 height 808
click at [512, 82] on div "Booking / GSW000082 Booking Accepted Send To Booking Accepted Edit" at bounding box center [719, 81] width 1189 height 37
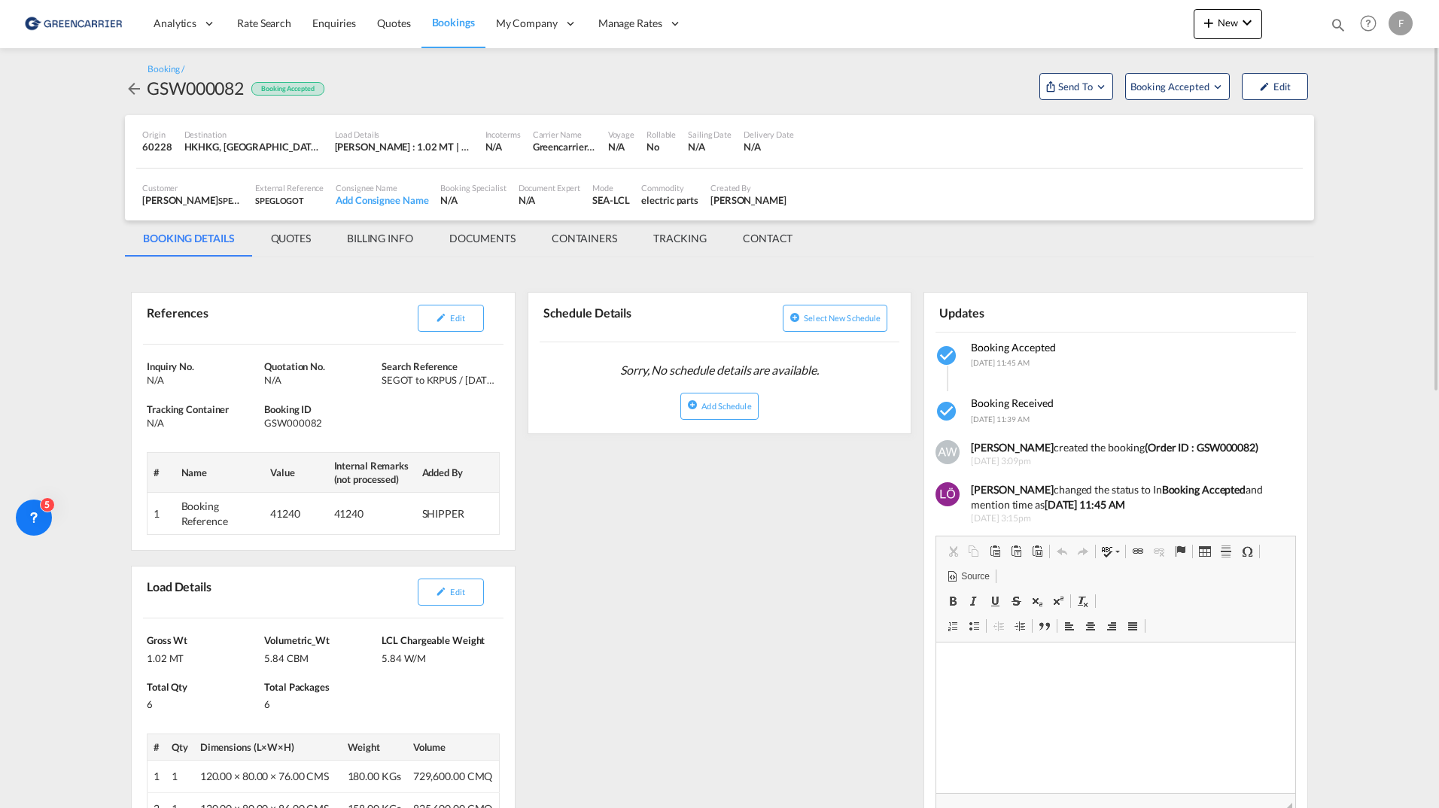
click at [194, 84] on div "GSW000082" at bounding box center [195, 88] width 97 height 24
copy div "GSW000082"
click at [1090, 90] on span "Send To" at bounding box center [1076, 86] width 38 height 15
click at [1087, 146] on div "Yet to sync" at bounding box center [1114, 143] width 93 height 32
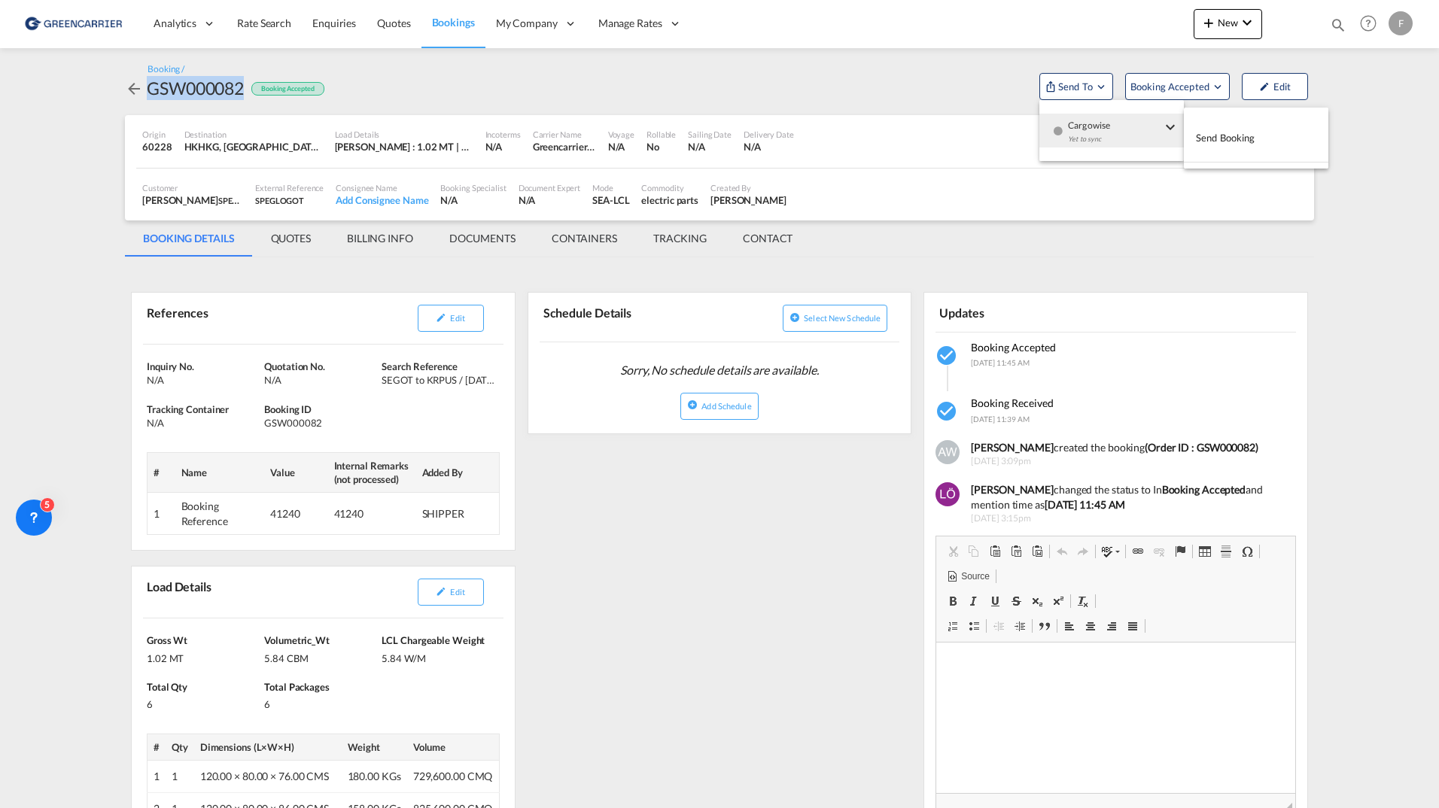
click at [1239, 141] on span "Send Booking" at bounding box center [1225, 138] width 59 height 24
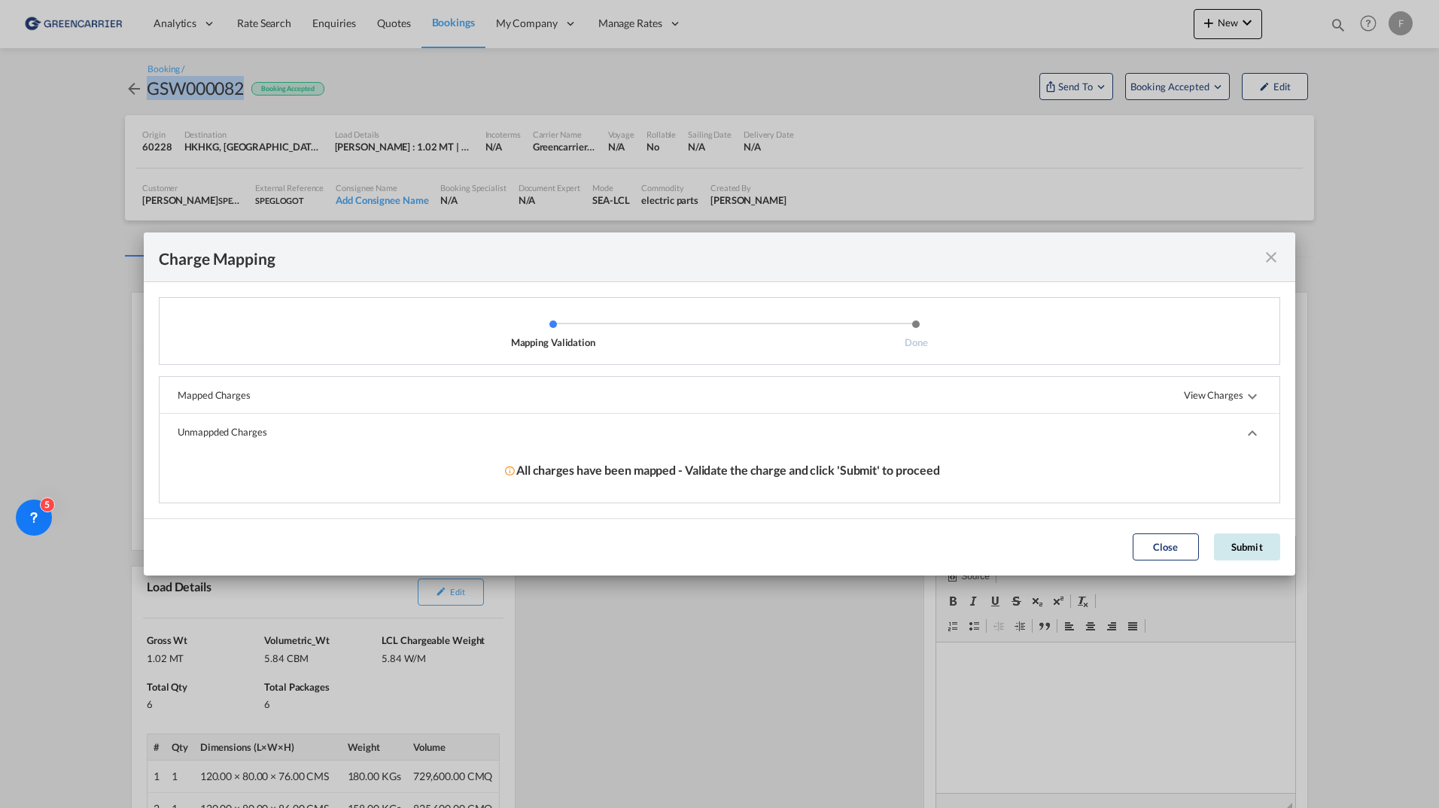
click at [1257, 545] on button "Submit" at bounding box center [1247, 547] width 66 height 27
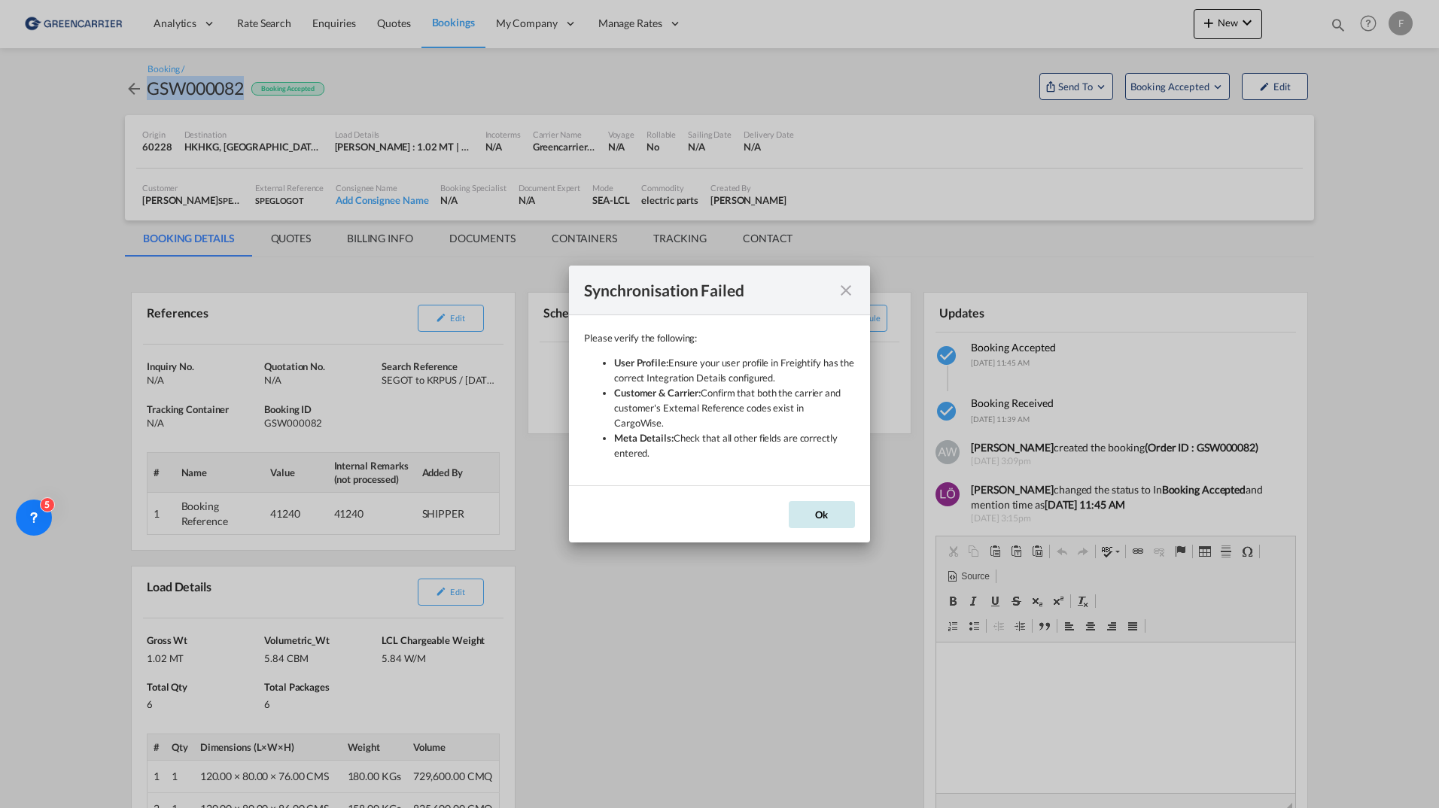
click at [814, 509] on button "Ok" at bounding box center [822, 514] width 66 height 27
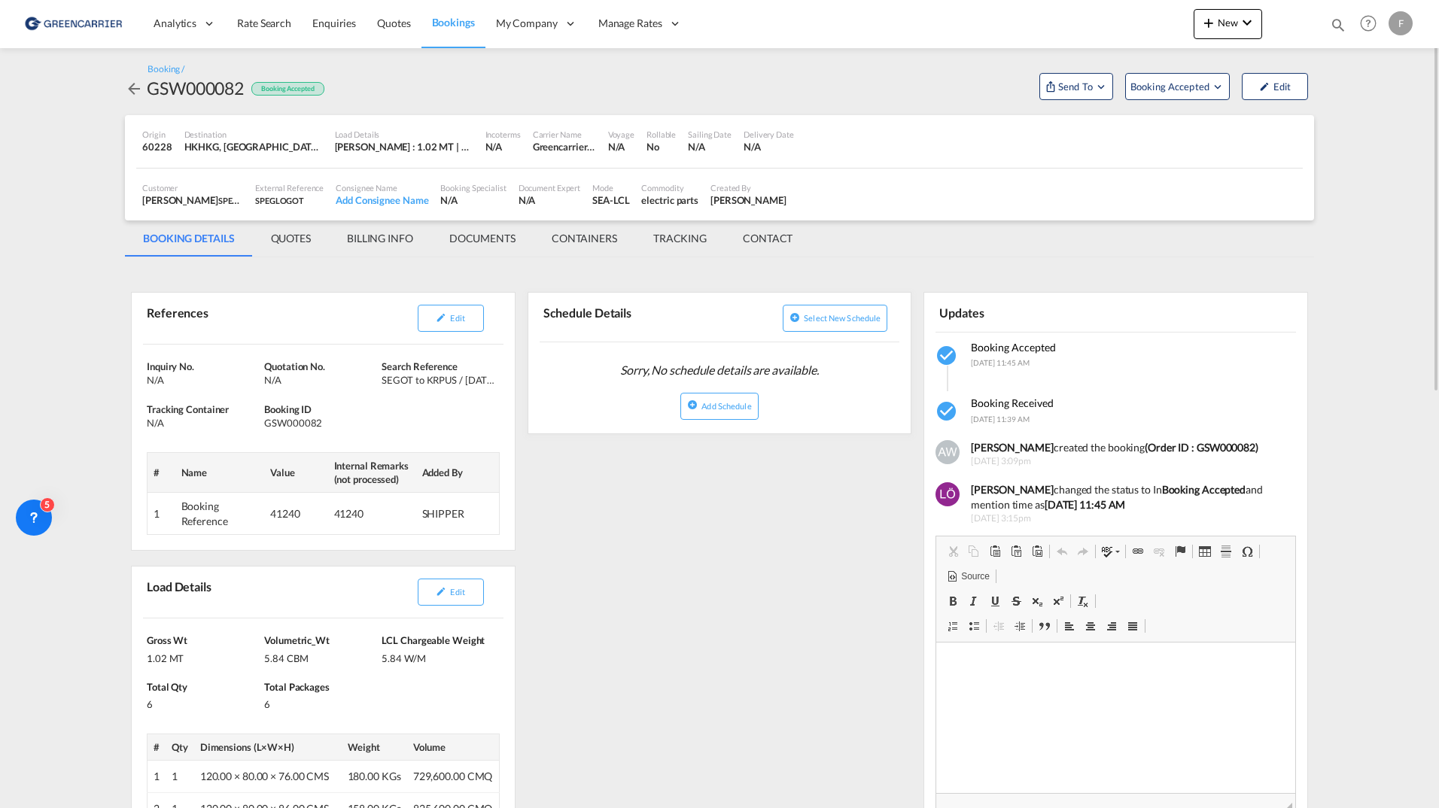
click at [588, 230] on md-tab-item "CONTAINERS" at bounding box center [585, 238] width 102 height 36
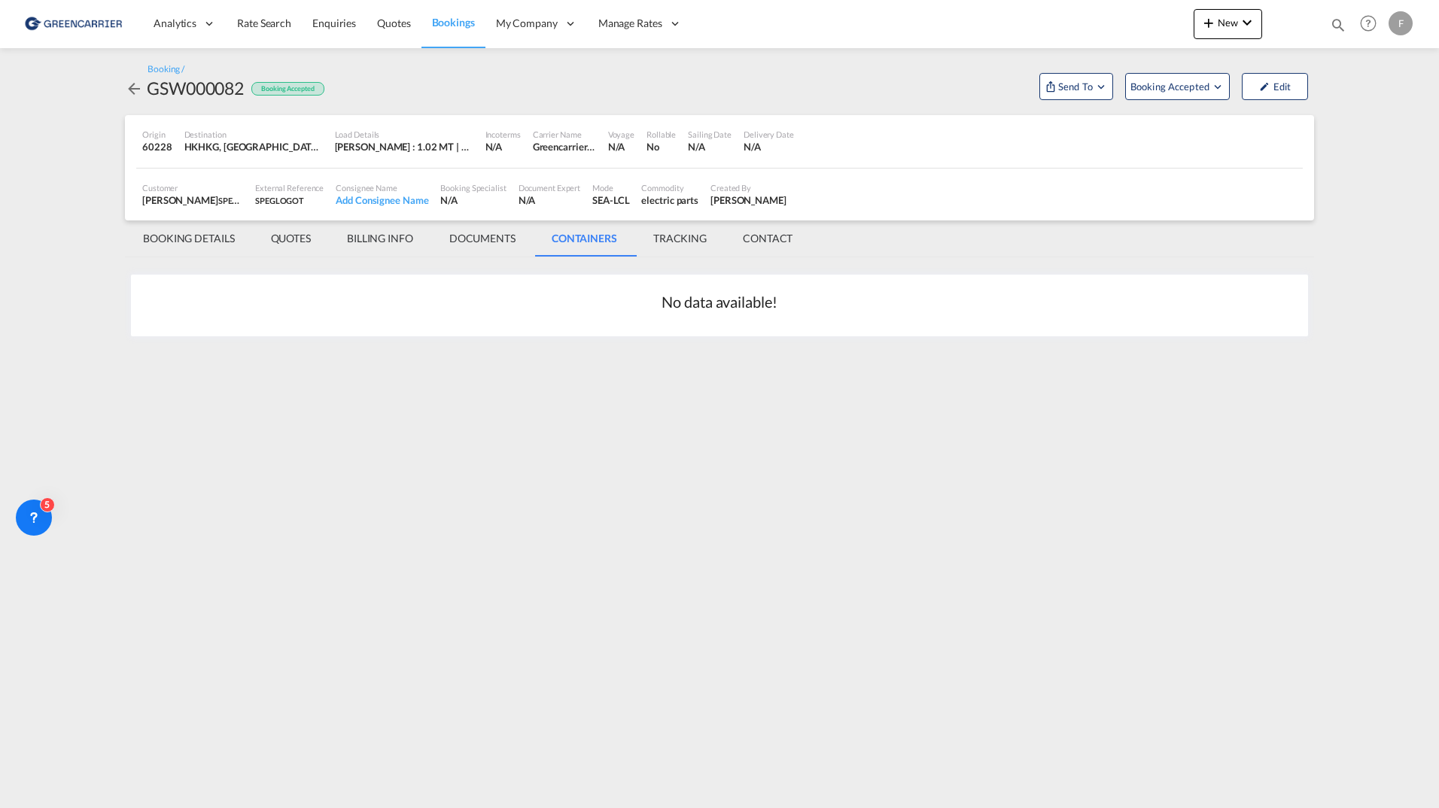
click at [665, 235] on md-tab-item "TRACKING" at bounding box center [680, 238] width 90 height 36
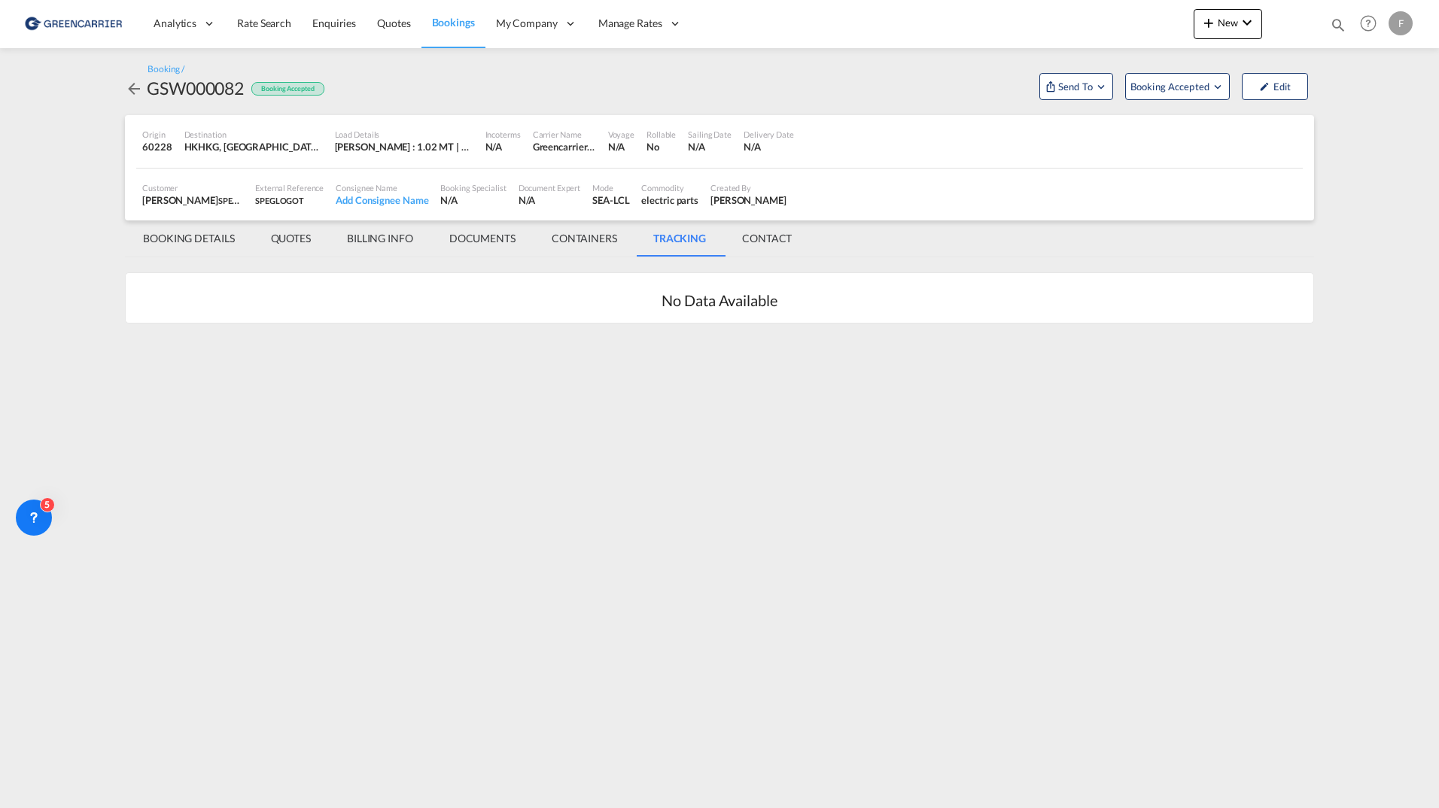
click at [757, 232] on md-tab-item "CONTACT" at bounding box center [767, 238] width 86 height 36
